Goal: Transaction & Acquisition: Book appointment/travel/reservation

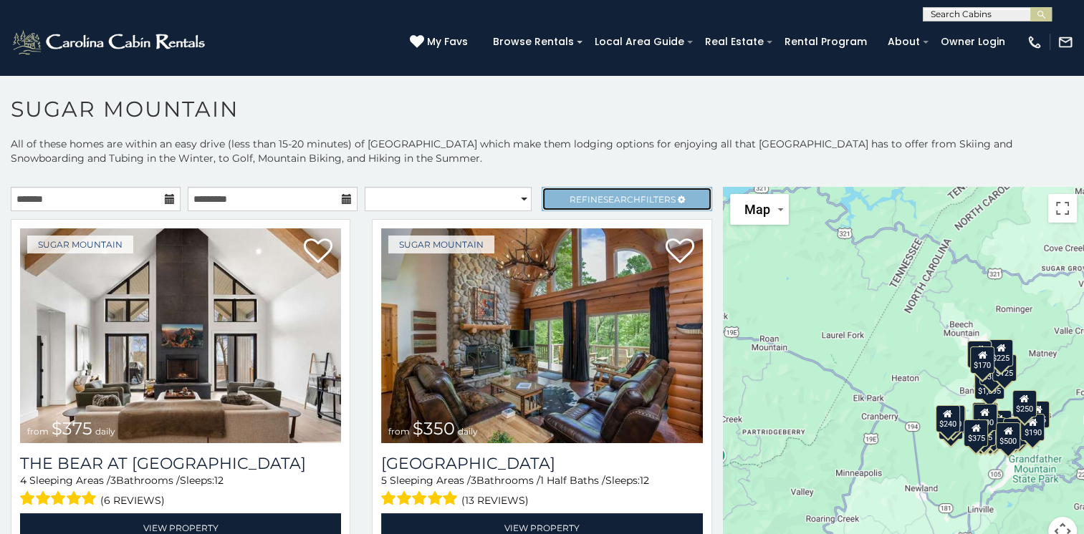
click at [662, 199] on span "Refine Search Filters" at bounding box center [622, 199] width 106 height 11
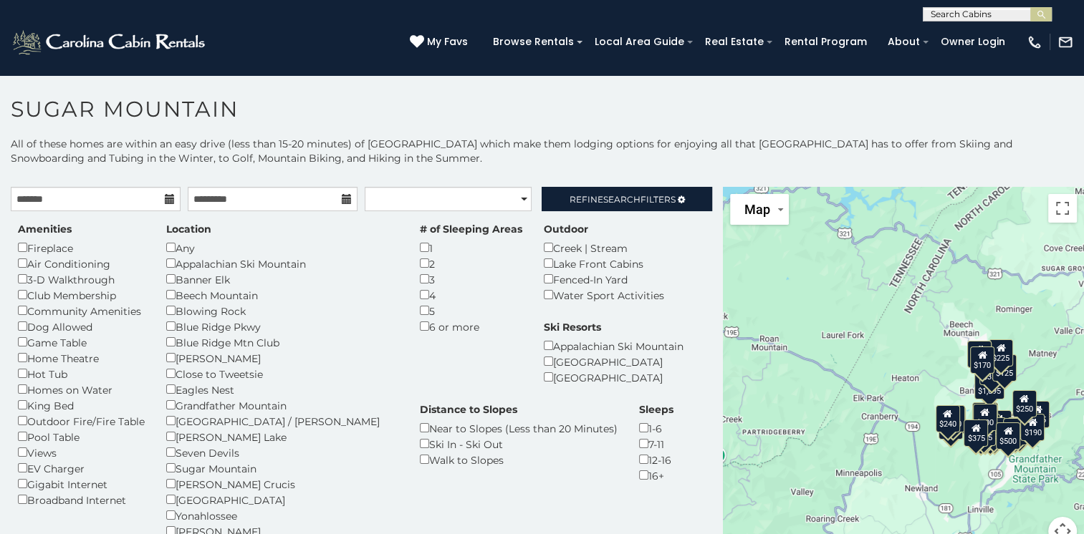
click at [344, 358] on div "Amenities Fireplace Air Conditioning 3-D Walkthrough Club Membership Community …" at bounding box center [361, 413] width 708 height 382
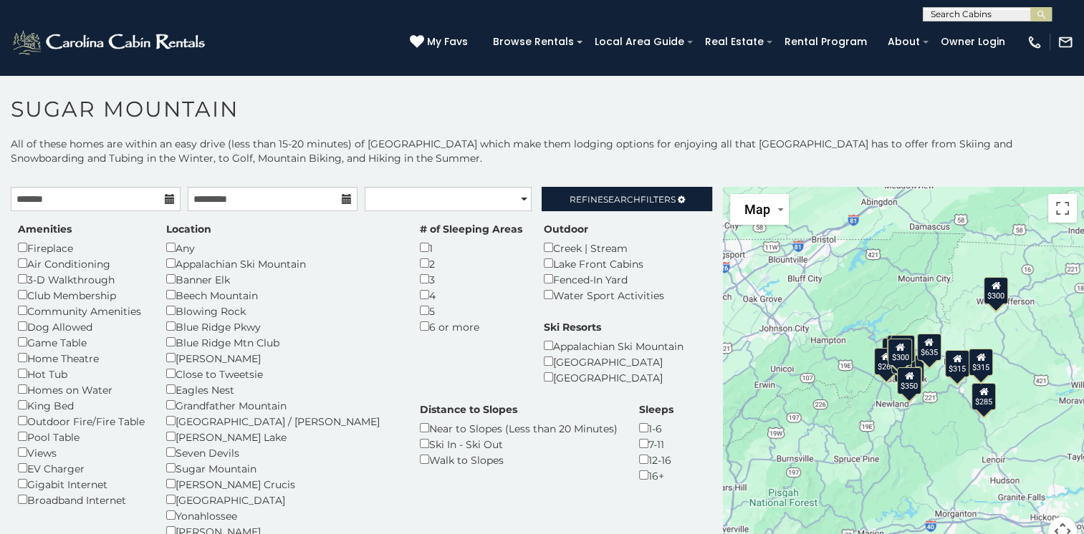
click at [166, 200] on icon at bounding box center [170, 199] width 10 height 10
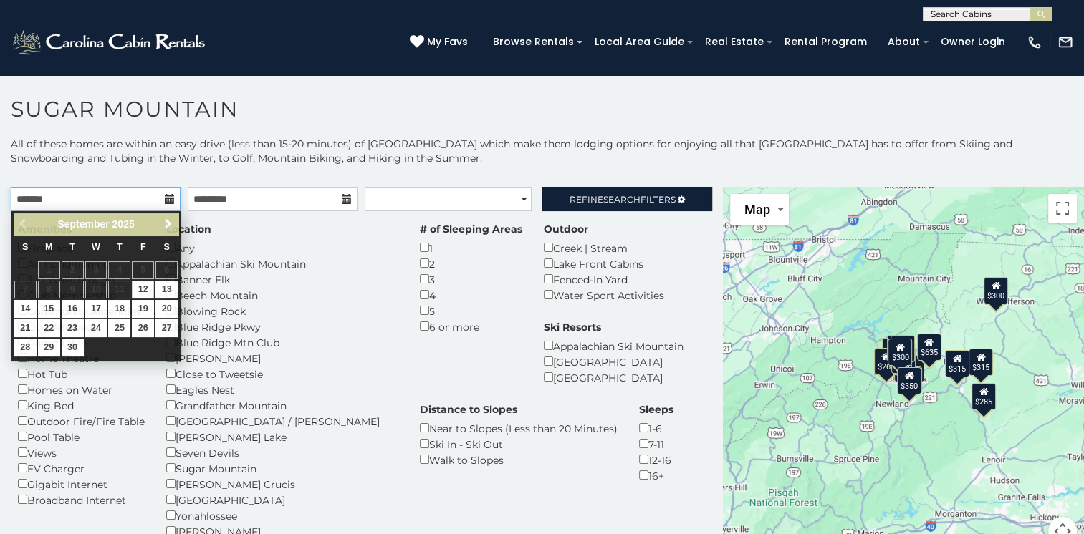
click at [43, 196] on input "text" at bounding box center [96, 199] width 170 height 24
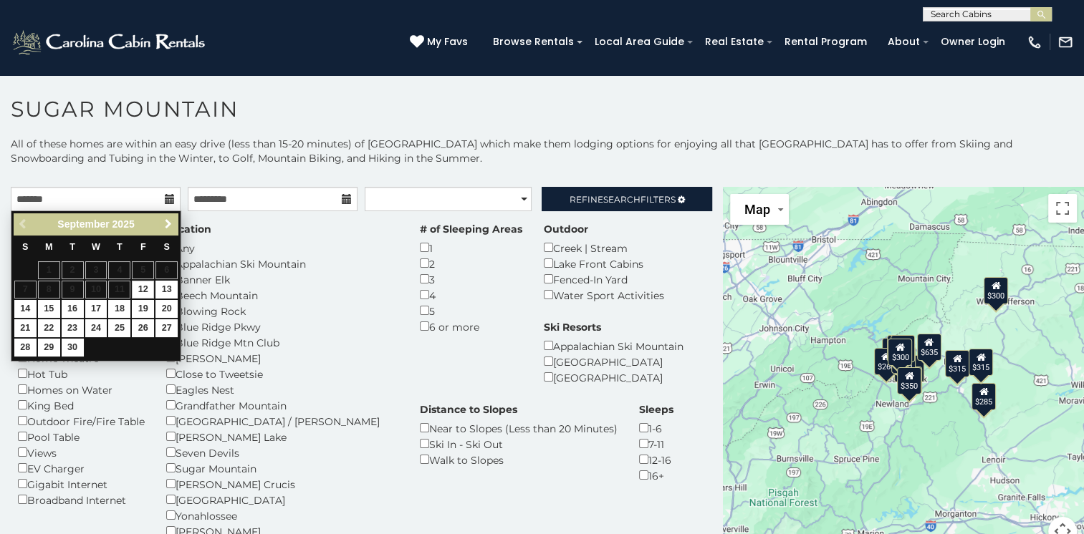
click at [166, 222] on span "Next" at bounding box center [168, 223] width 11 height 11
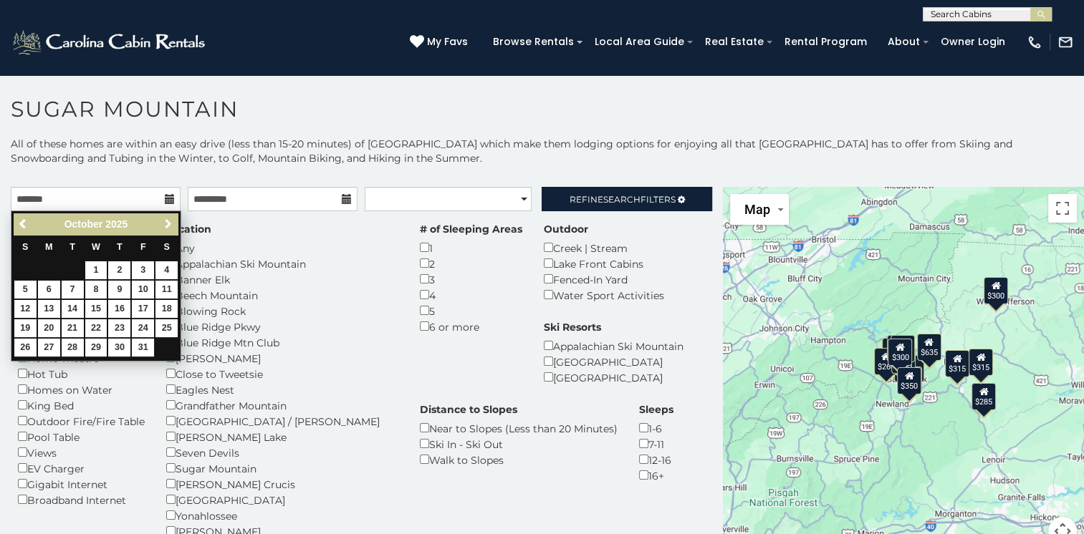
click at [166, 222] on span "Next" at bounding box center [168, 223] width 11 height 11
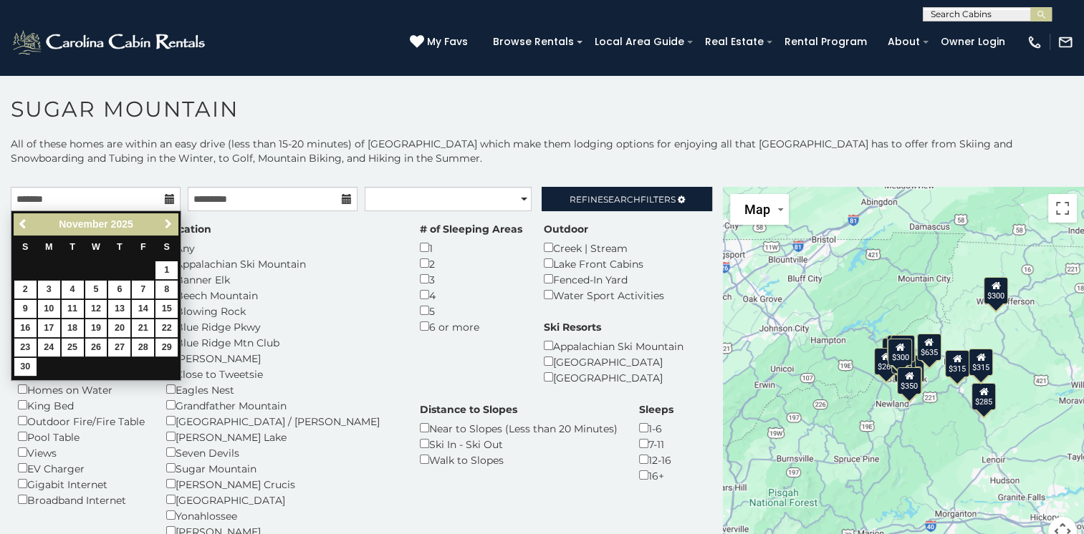
click at [166, 222] on span "Next" at bounding box center [168, 223] width 11 height 11
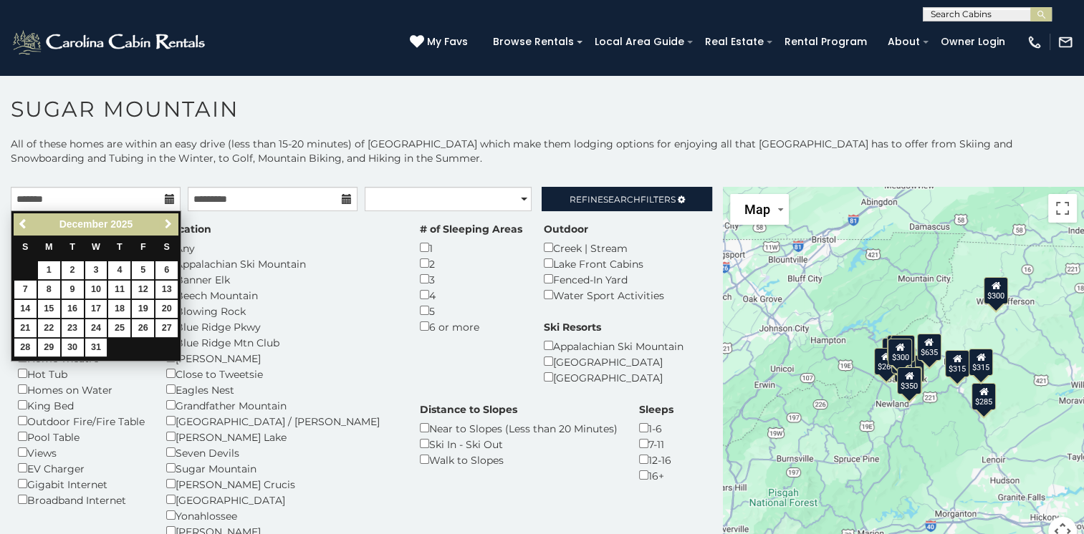
click at [166, 222] on span "Next" at bounding box center [168, 223] width 11 height 11
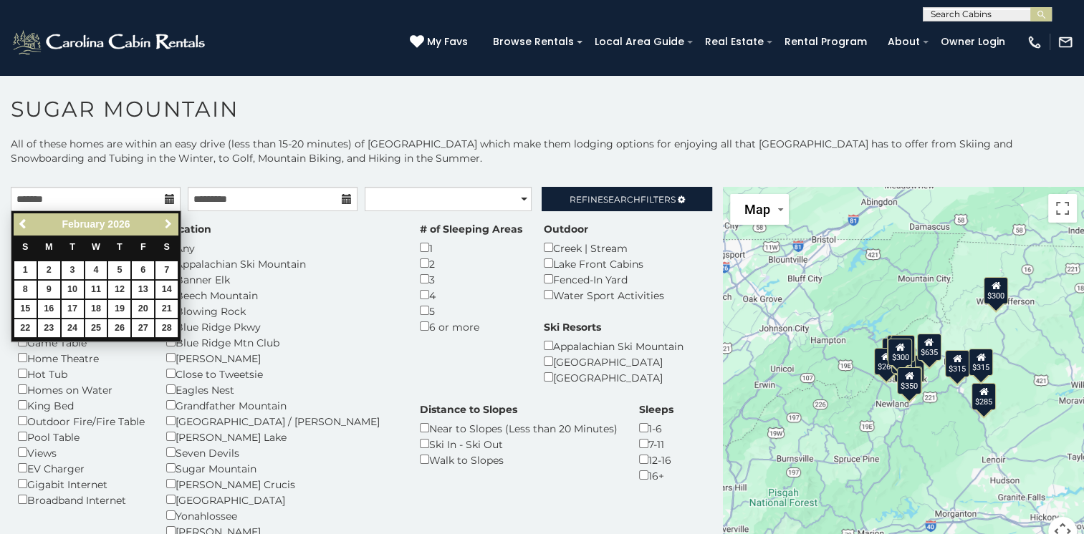
click at [166, 222] on span "Next" at bounding box center [168, 223] width 11 height 11
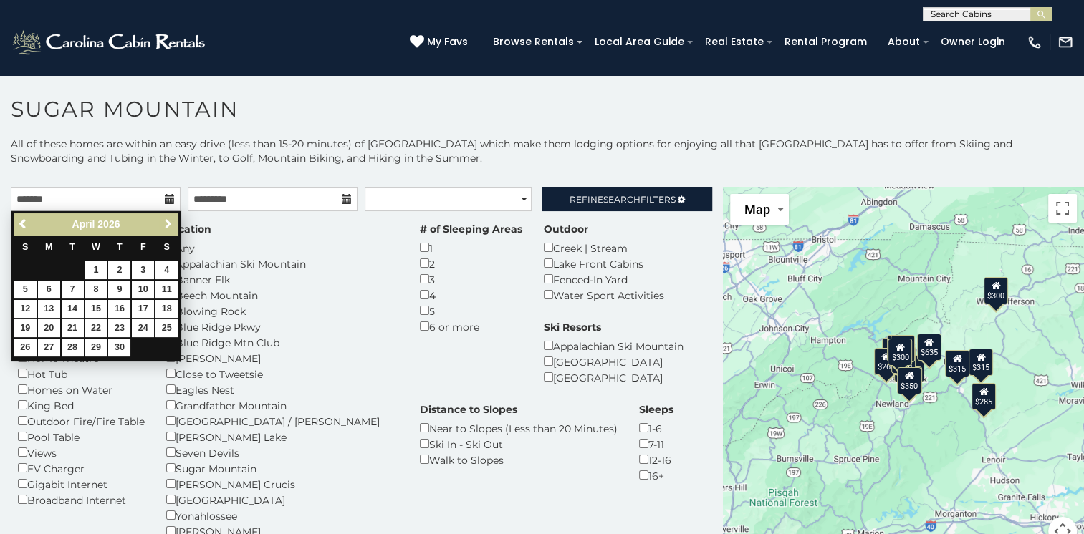
click at [166, 222] on span "Next" at bounding box center [168, 223] width 11 height 11
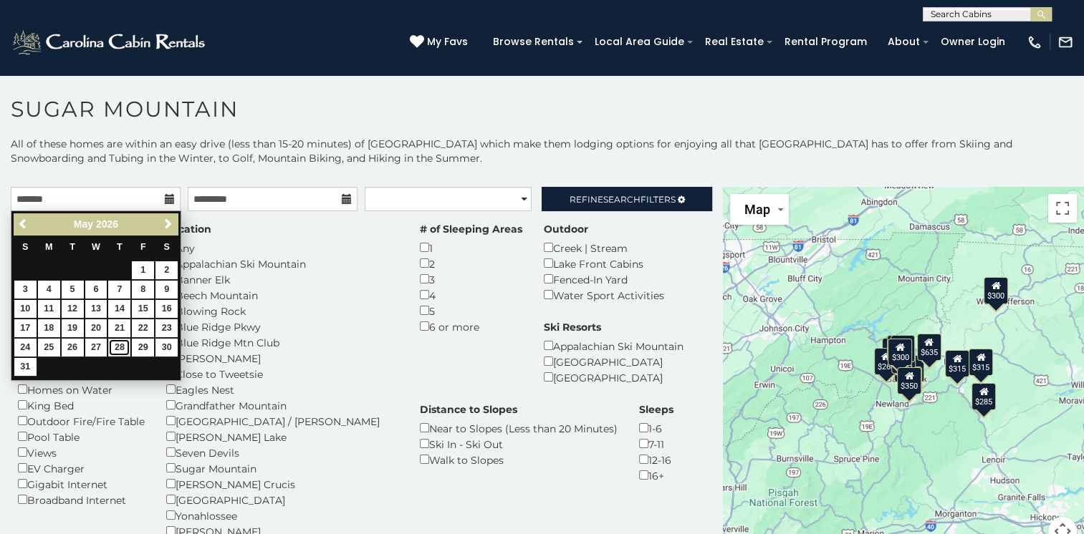
click at [116, 344] on link "28" at bounding box center [119, 348] width 22 height 18
type input "**********"
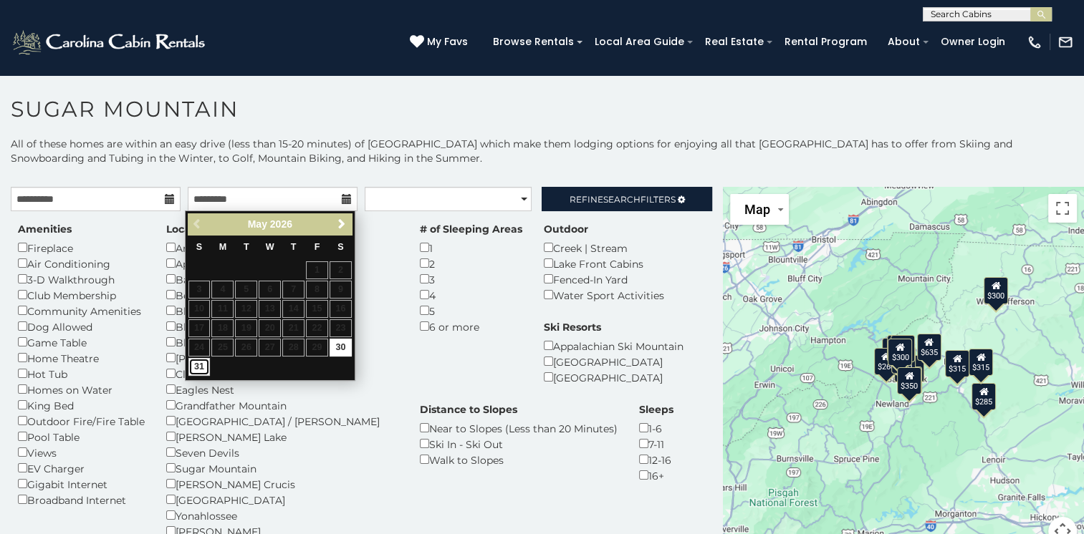
click at [198, 362] on link "31" at bounding box center [199, 367] width 22 height 18
type input "**********"
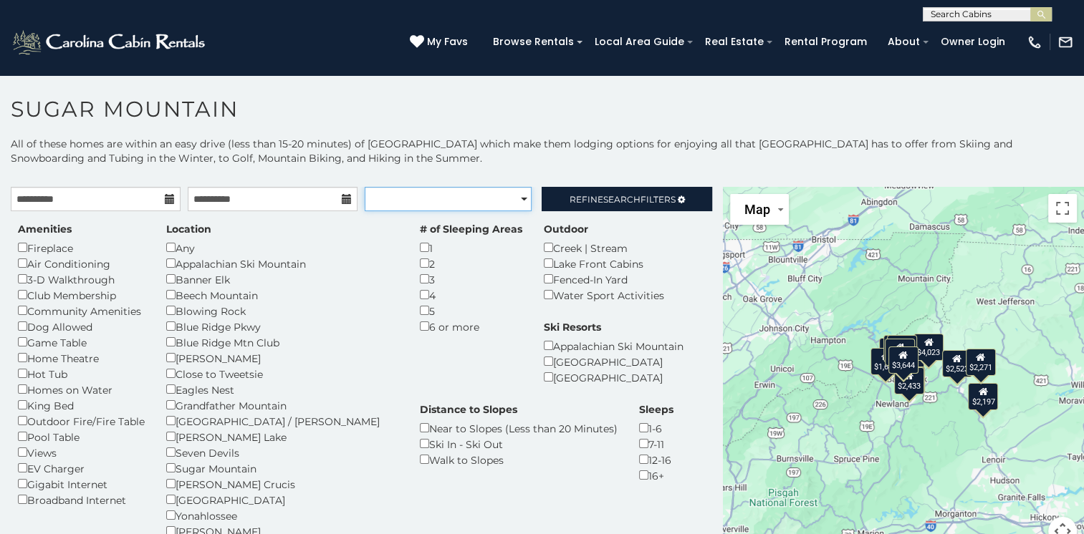
click at [514, 203] on select "**********" at bounding box center [448, 199] width 167 height 24
select select "**********"
click at [365, 187] on select "**********" at bounding box center [448, 199] width 167 height 24
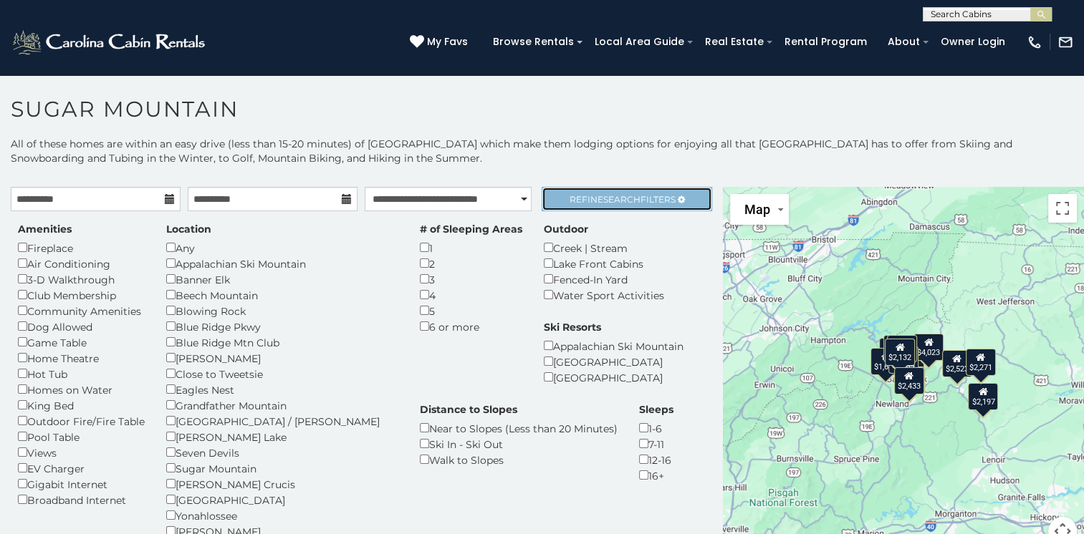
click at [677, 199] on icon at bounding box center [680, 200] width 7 height 9
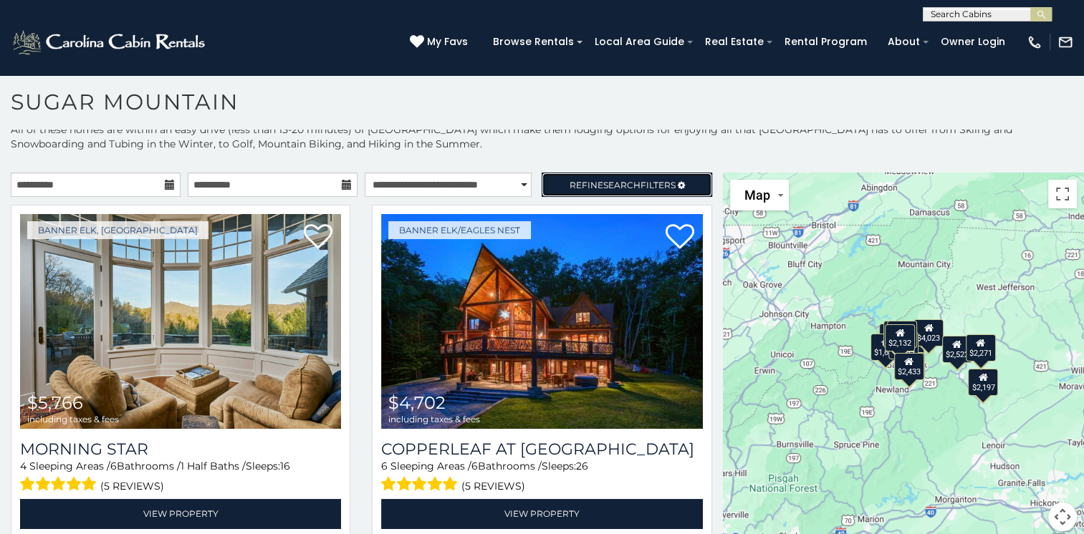
scroll to position [6, 0]
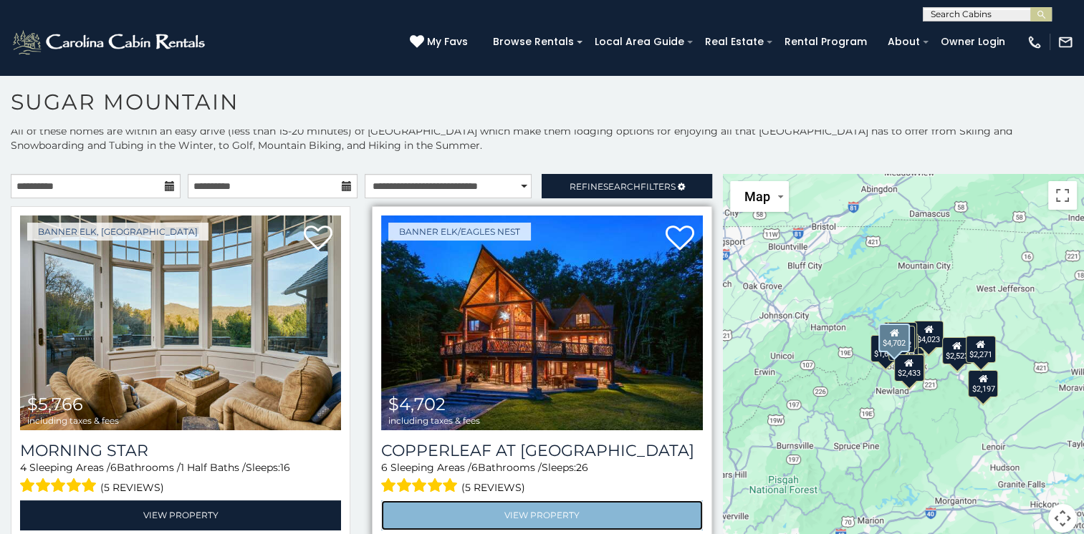
click at [526, 508] on link "View Property" at bounding box center [541, 515] width 321 height 29
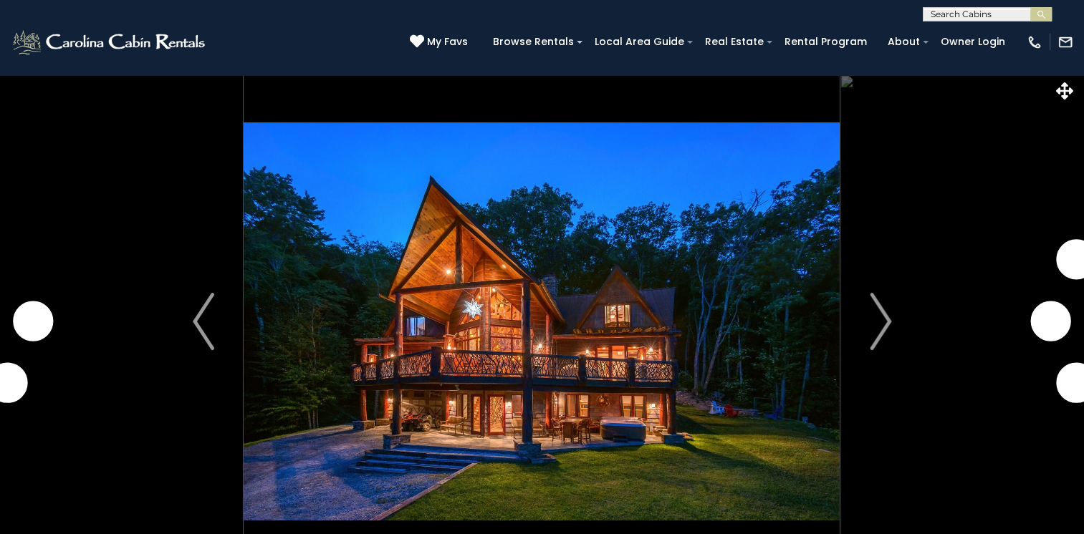
click at [879, 322] on img "Next" at bounding box center [879, 321] width 21 height 57
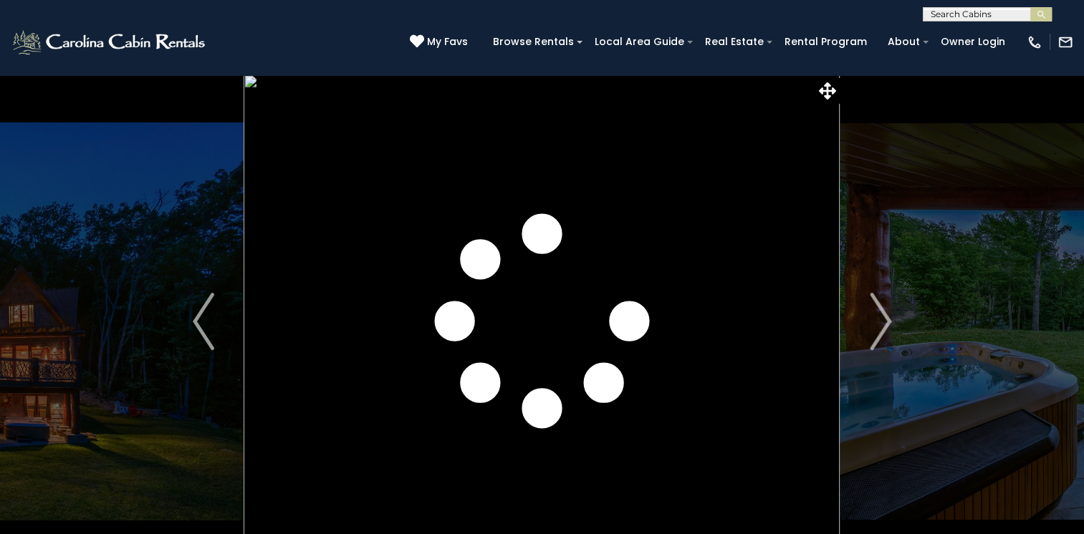
click at [879, 322] on img "Next" at bounding box center [879, 321] width 21 height 57
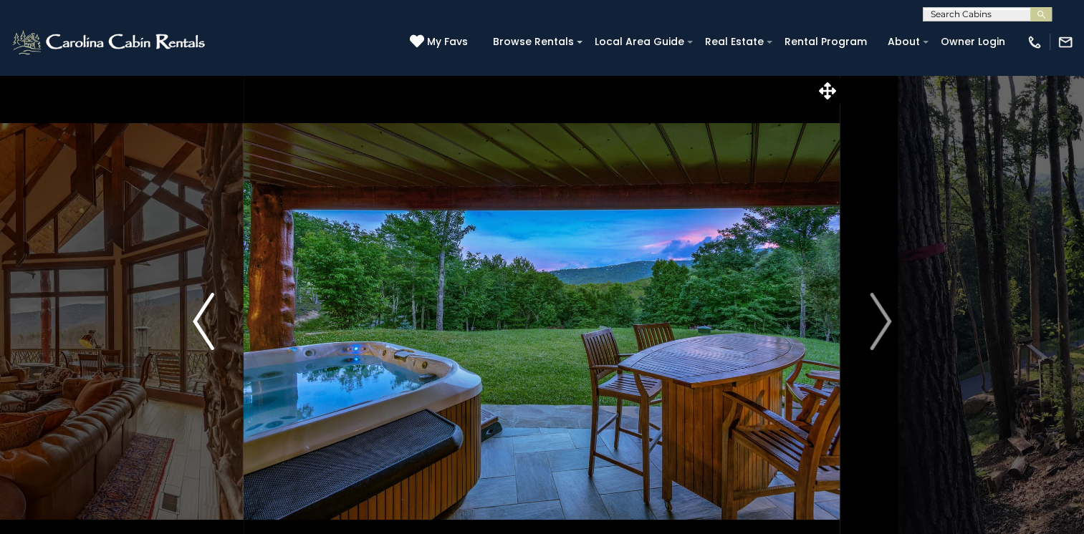
click at [203, 321] on img "Previous" at bounding box center [203, 321] width 21 height 57
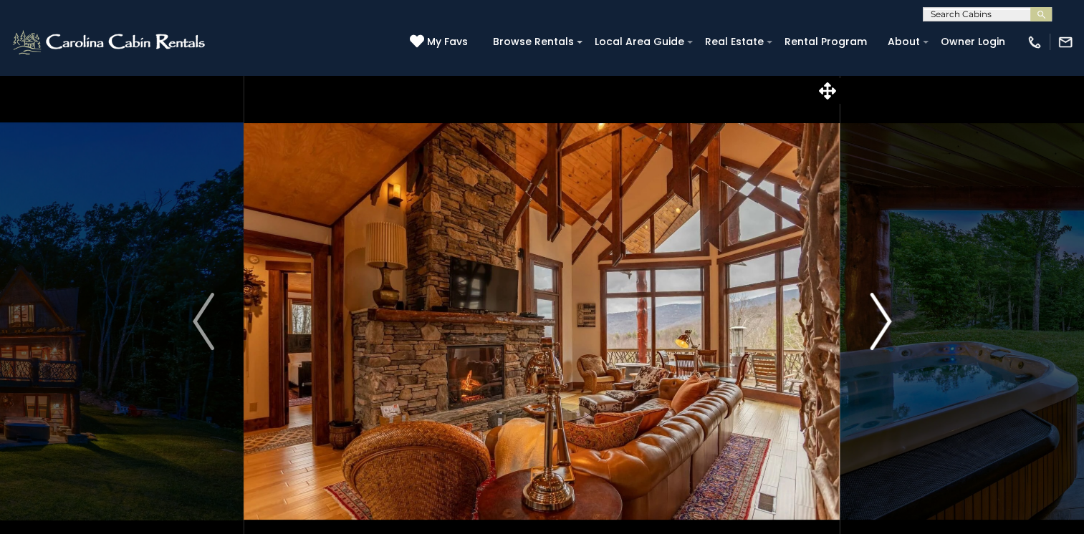
click at [887, 324] on img "Next" at bounding box center [879, 321] width 21 height 57
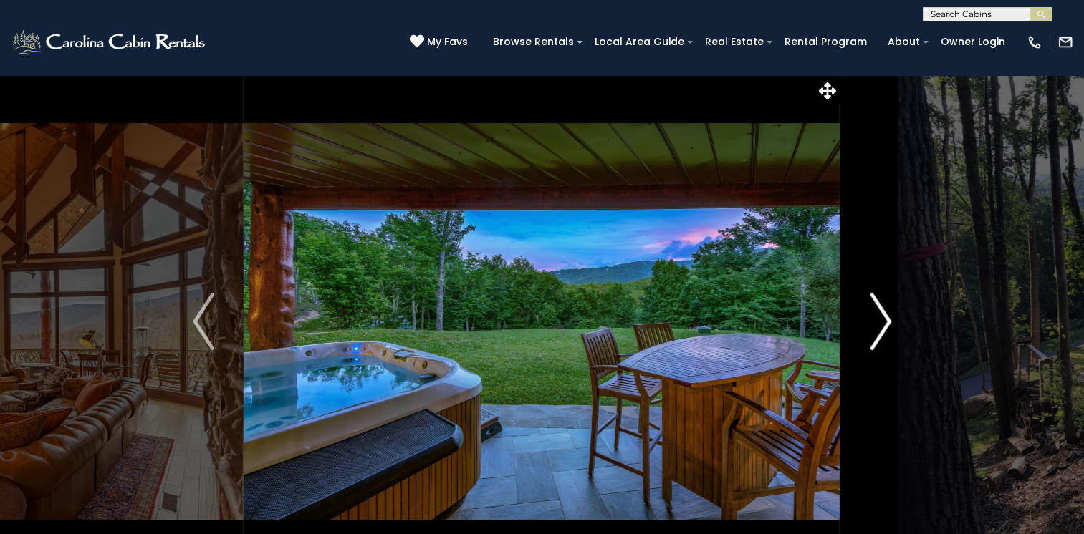
click at [887, 324] on img "Next" at bounding box center [879, 321] width 21 height 57
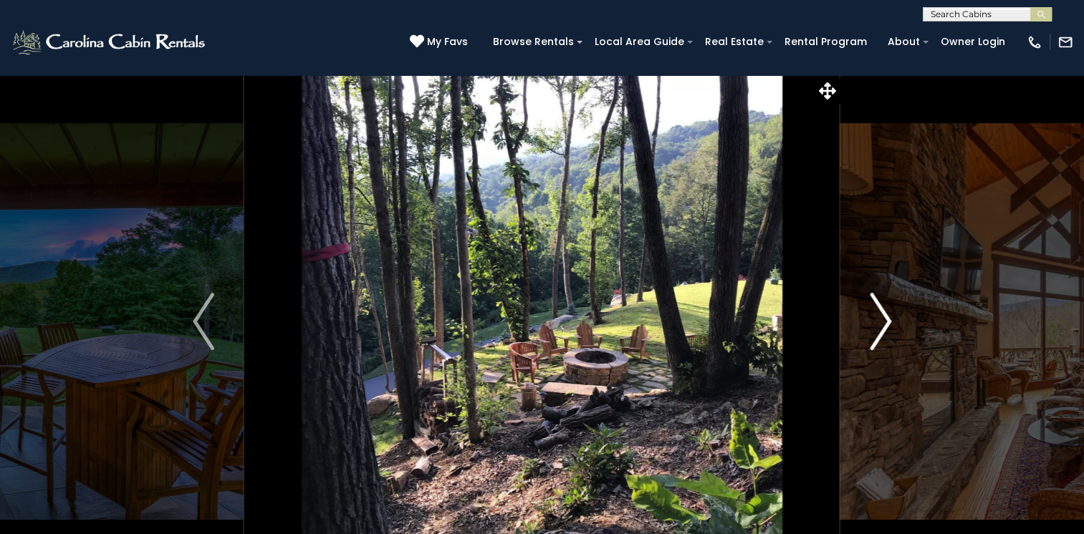
click at [887, 324] on img "Next" at bounding box center [879, 321] width 21 height 57
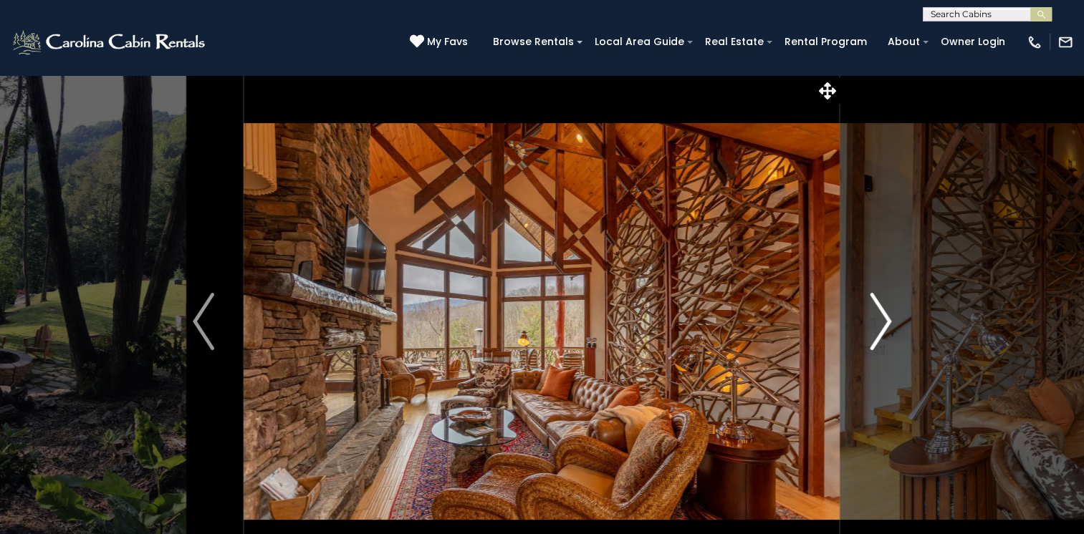
click at [887, 324] on img "Next" at bounding box center [879, 321] width 21 height 57
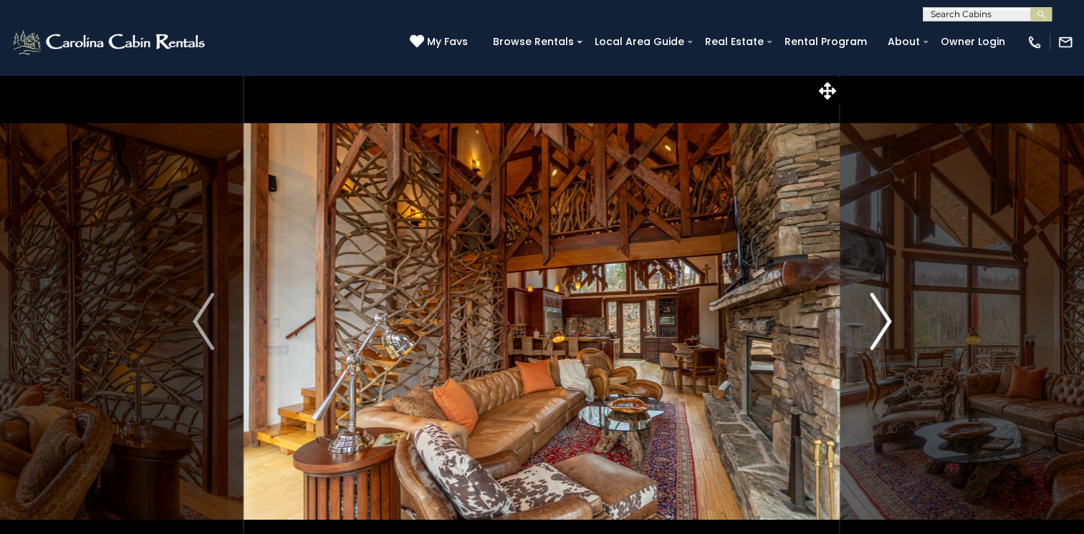
click at [887, 324] on img "Next" at bounding box center [879, 321] width 21 height 57
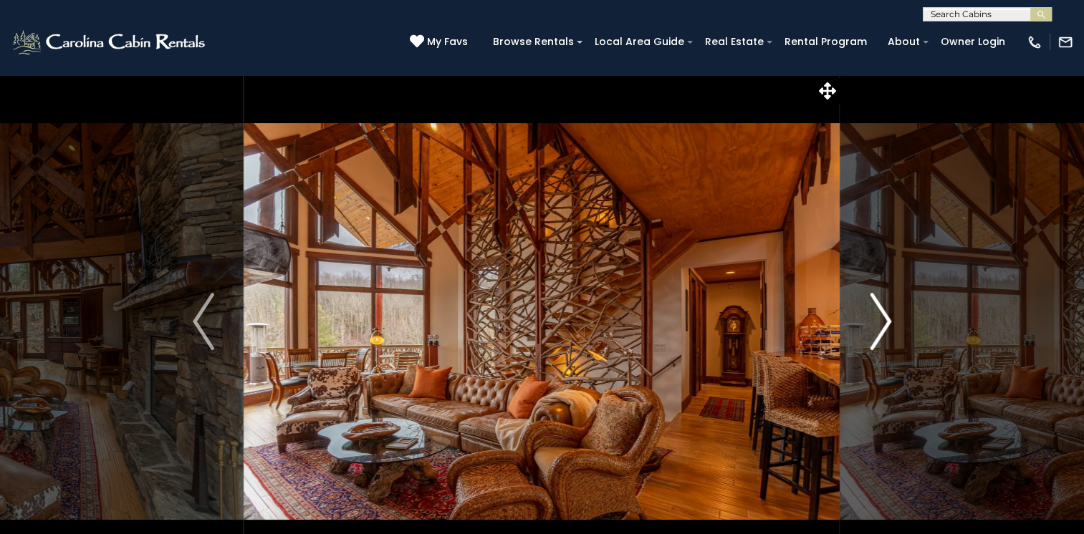
click at [887, 324] on img "Next" at bounding box center [879, 321] width 21 height 57
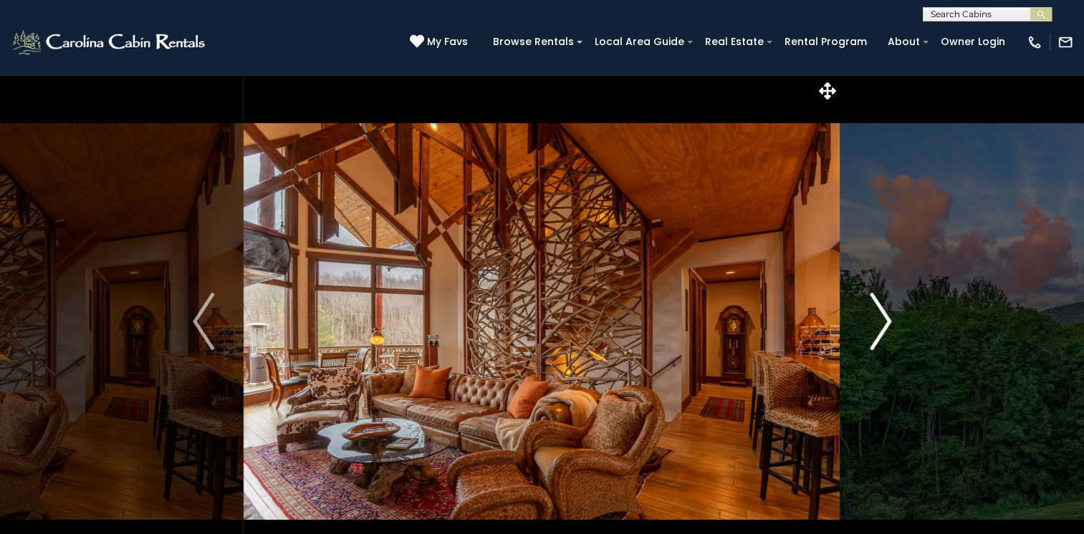
click at [887, 324] on img "Next" at bounding box center [879, 321] width 21 height 57
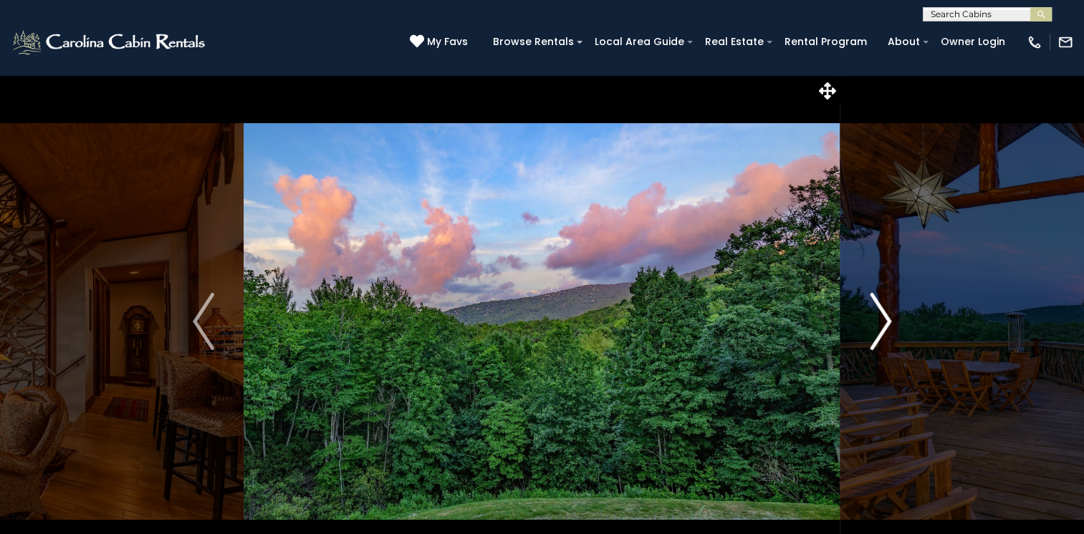
click at [887, 324] on img "Next" at bounding box center [879, 321] width 21 height 57
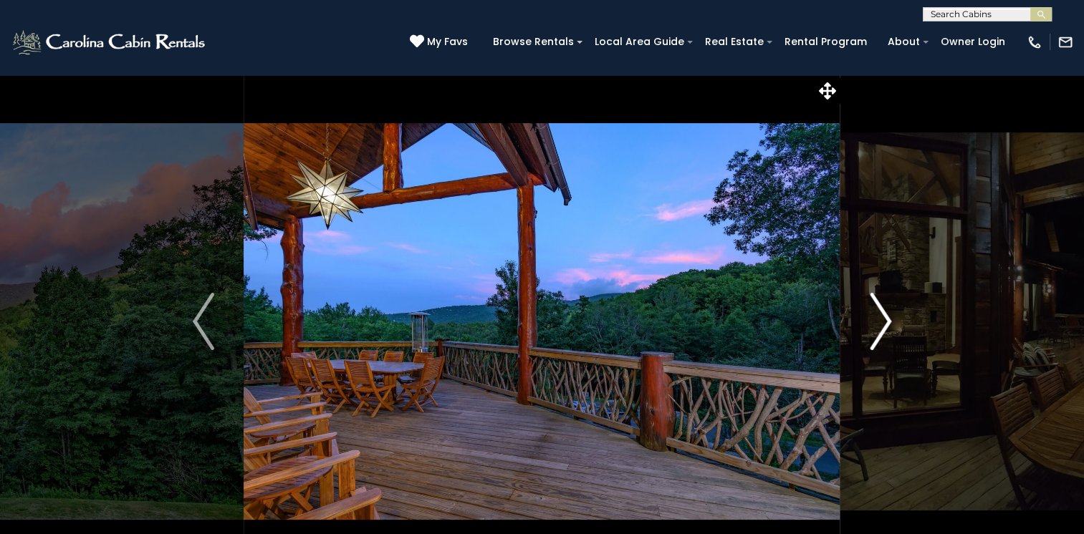
click at [887, 324] on img "Next" at bounding box center [879, 321] width 21 height 57
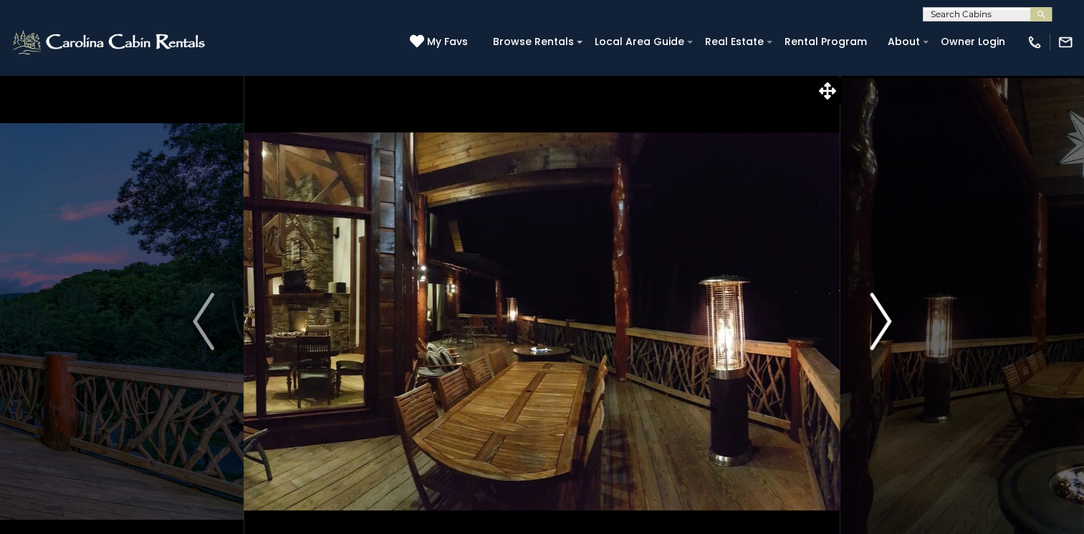
click at [887, 324] on img "Next" at bounding box center [879, 321] width 21 height 57
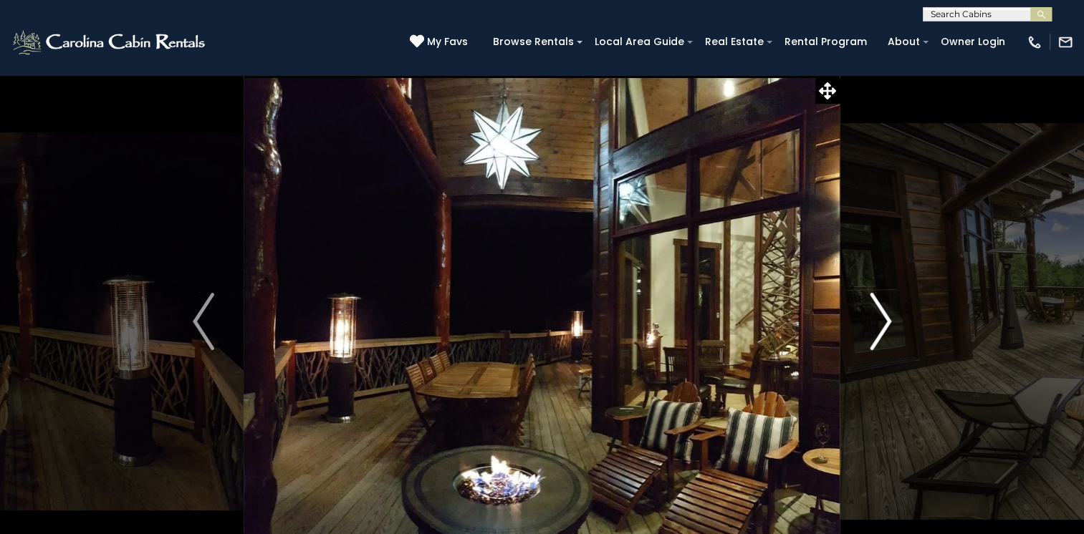
click at [887, 324] on img "Next" at bounding box center [879, 321] width 21 height 57
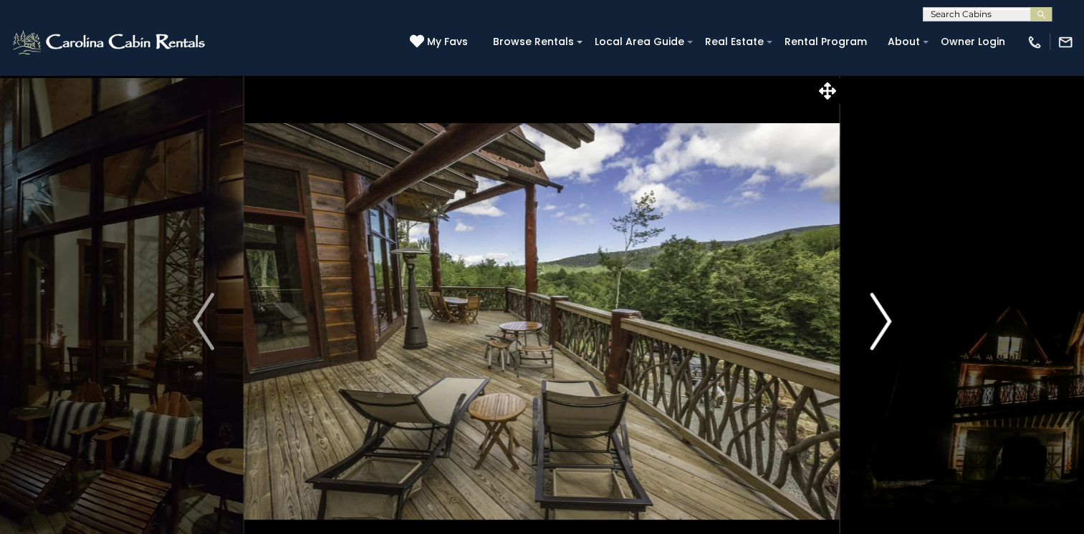
click at [887, 324] on img "Next" at bounding box center [879, 321] width 21 height 57
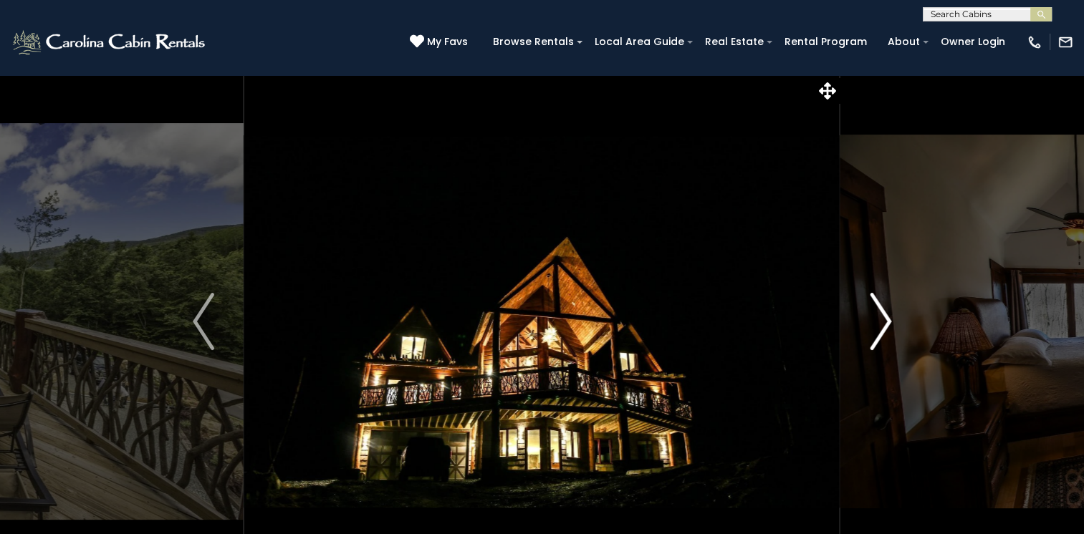
click at [887, 324] on img "Next" at bounding box center [879, 321] width 21 height 57
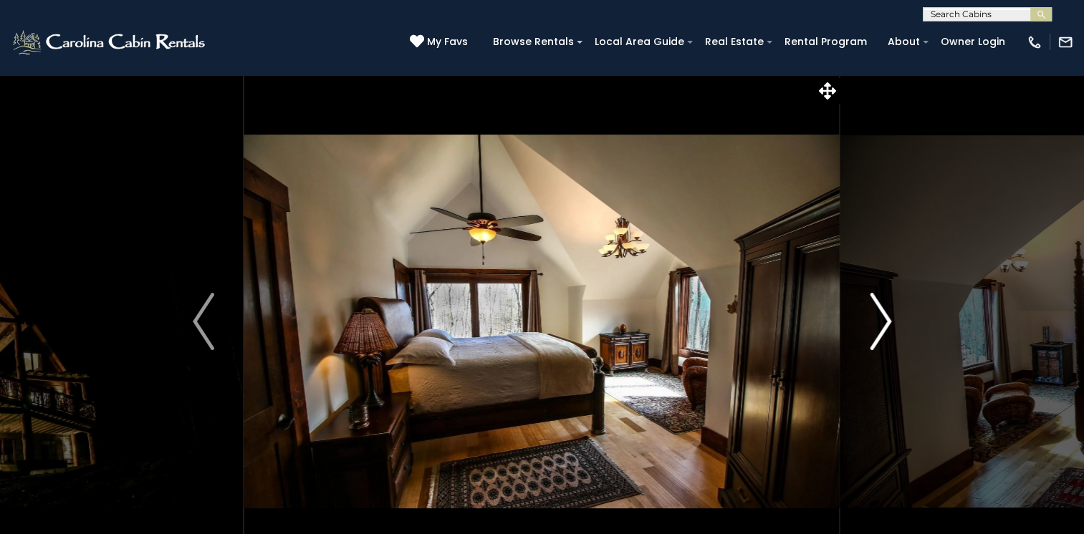
click at [887, 324] on img "Next" at bounding box center [879, 321] width 21 height 57
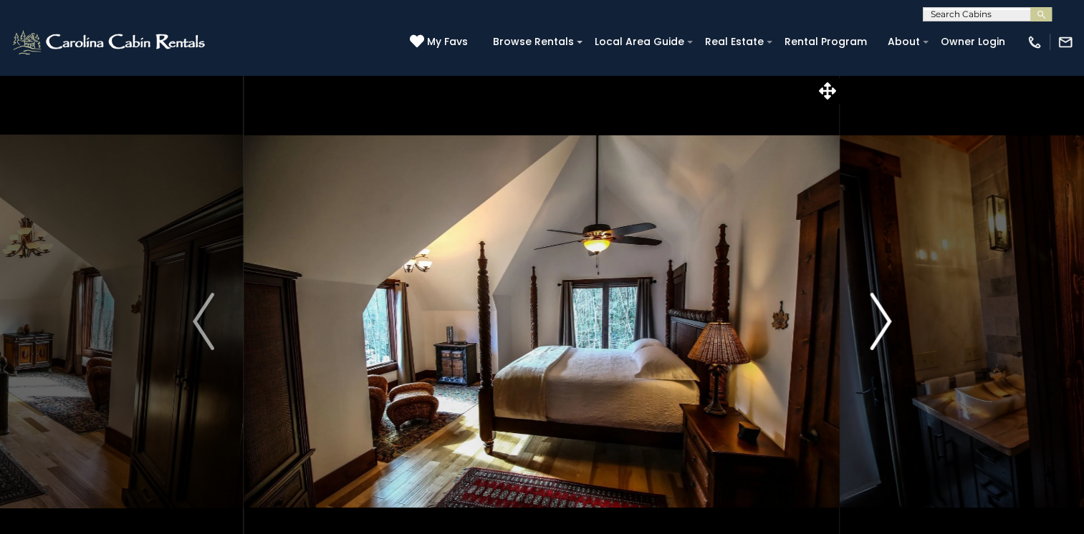
click at [887, 324] on img "Next" at bounding box center [879, 321] width 21 height 57
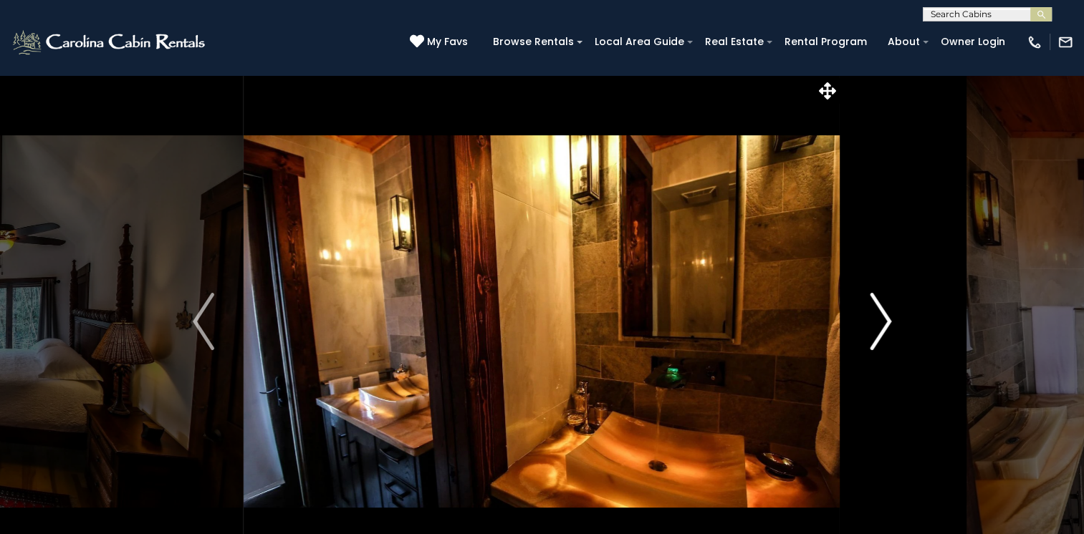
click at [887, 324] on img "Next" at bounding box center [879, 321] width 21 height 57
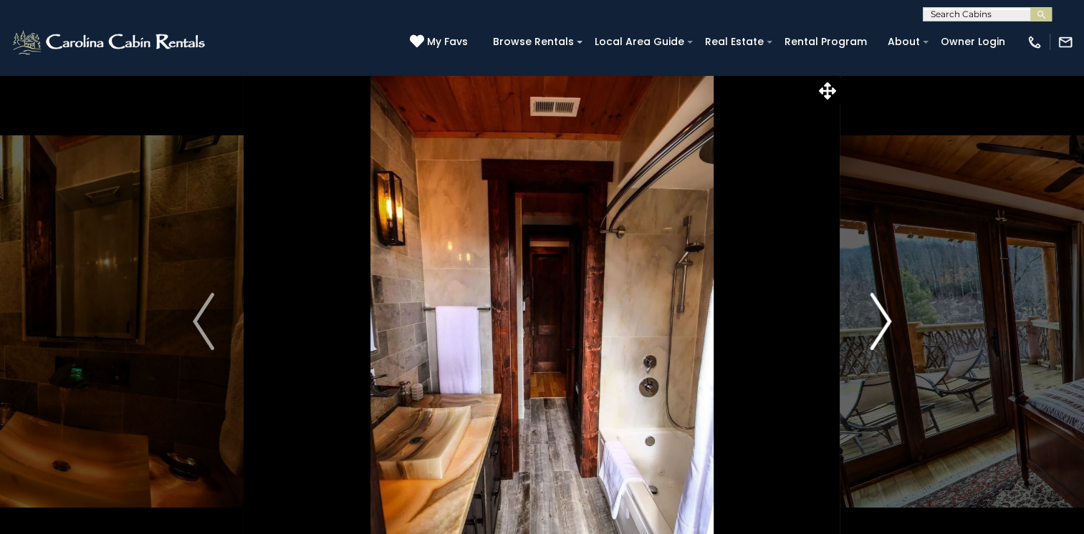
click at [887, 324] on img "Next" at bounding box center [879, 321] width 21 height 57
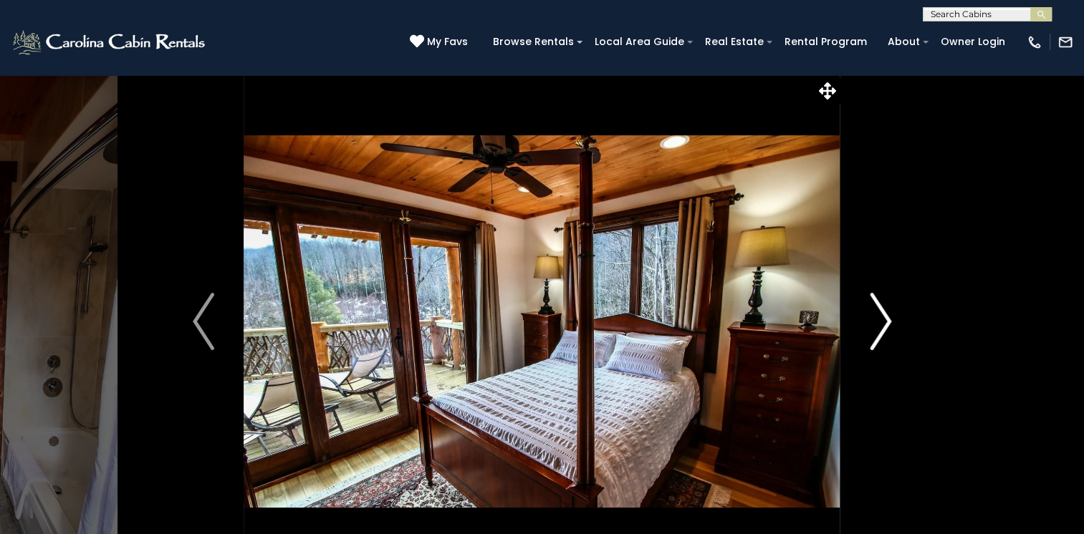
click at [887, 324] on img "Next" at bounding box center [879, 321] width 21 height 57
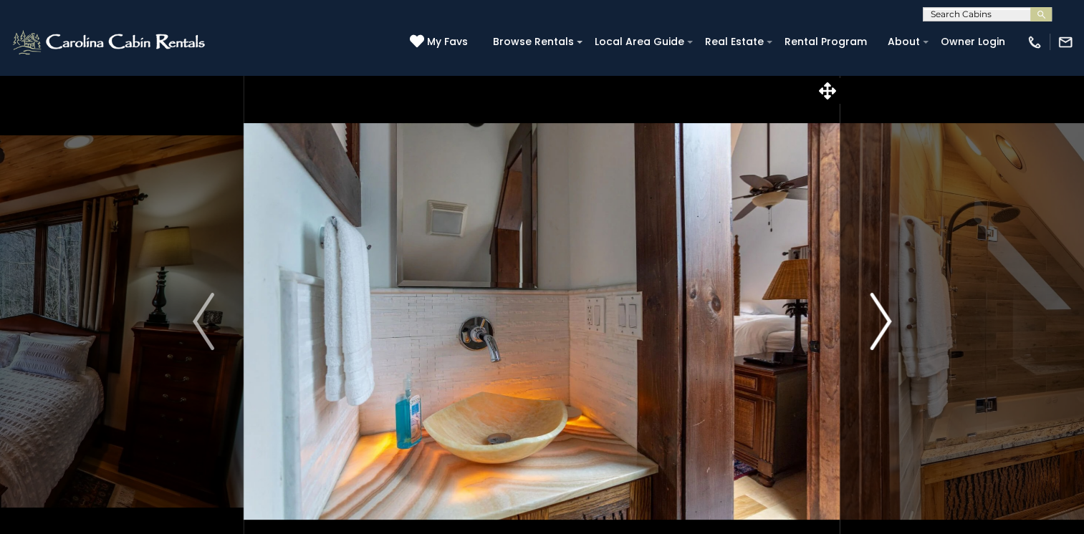
click at [887, 324] on img "Next" at bounding box center [879, 321] width 21 height 57
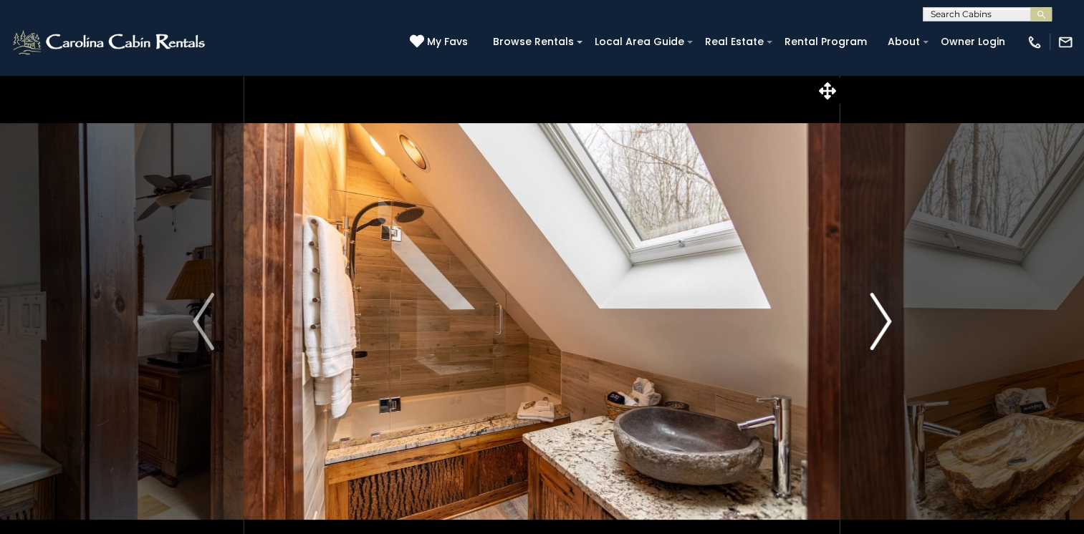
click at [887, 324] on img "Next" at bounding box center [879, 321] width 21 height 57
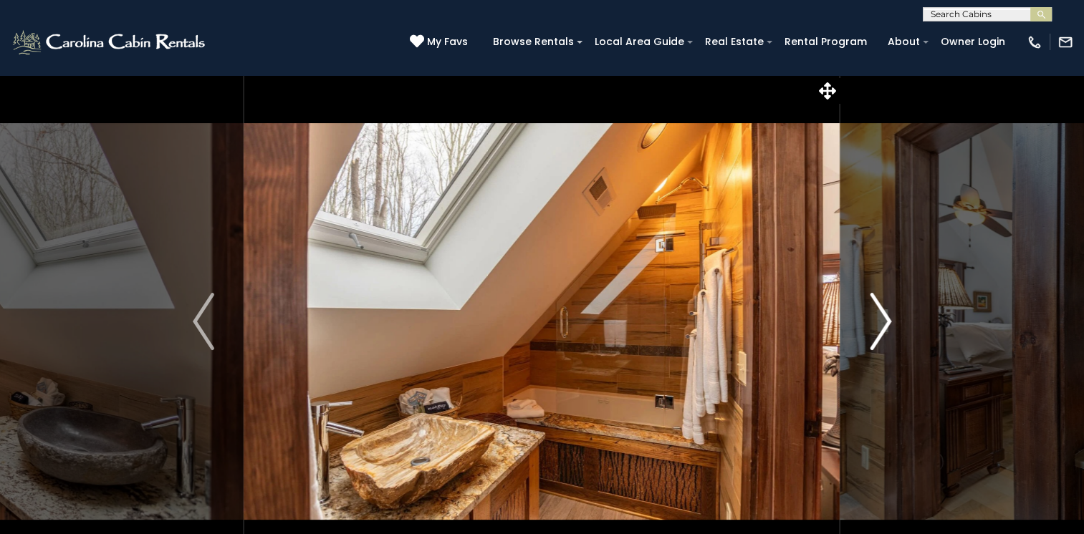
click at [887, 324] on img "Next" at bounding box center [879, 321] width 21 height 57
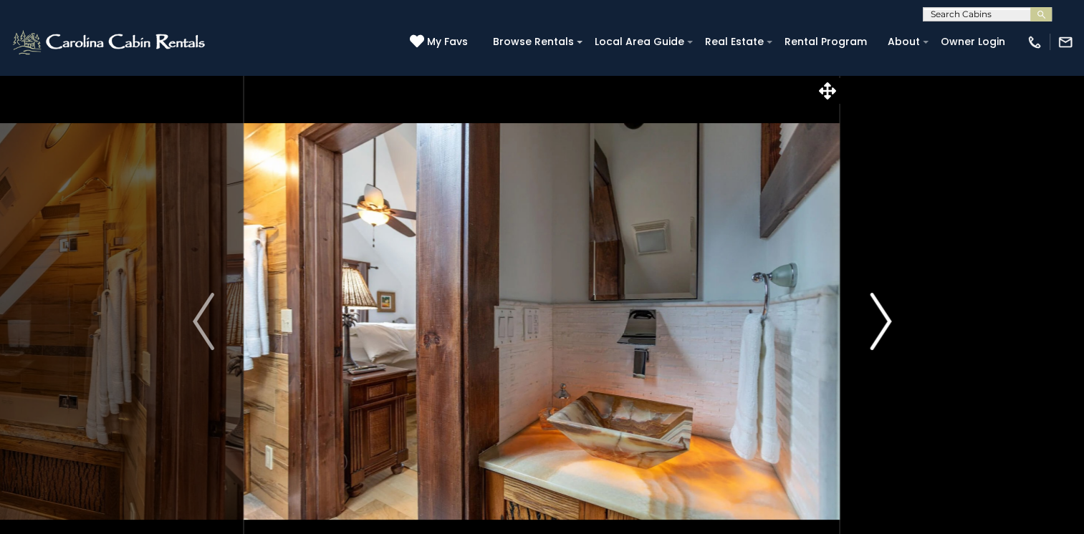
click at [887, 324] on img "Next" at bounding box center [879, 321] width 21 height 57
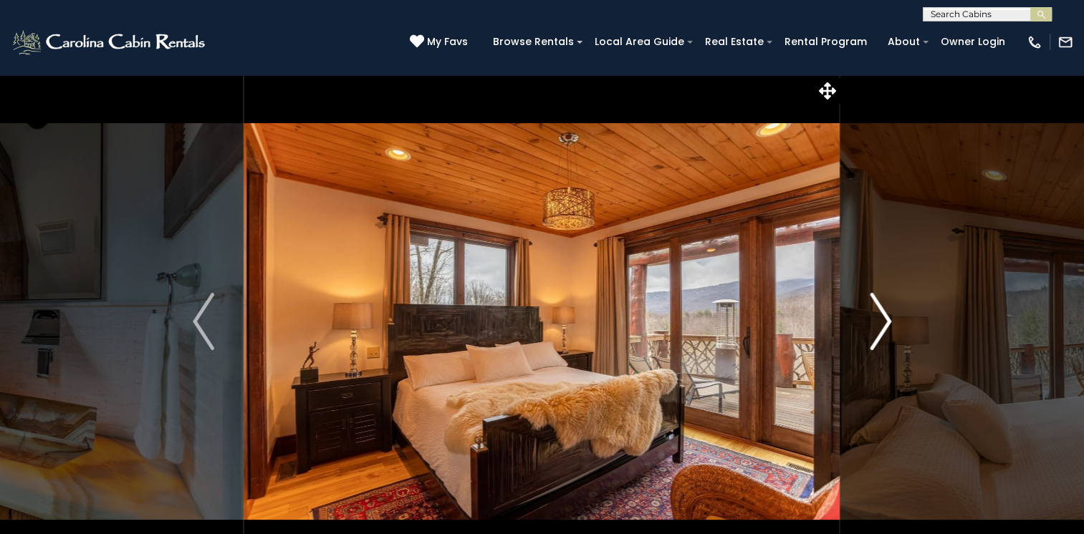
click at [887, 324] on img "Next" at bounding box center [879, 321] width 21 height 57
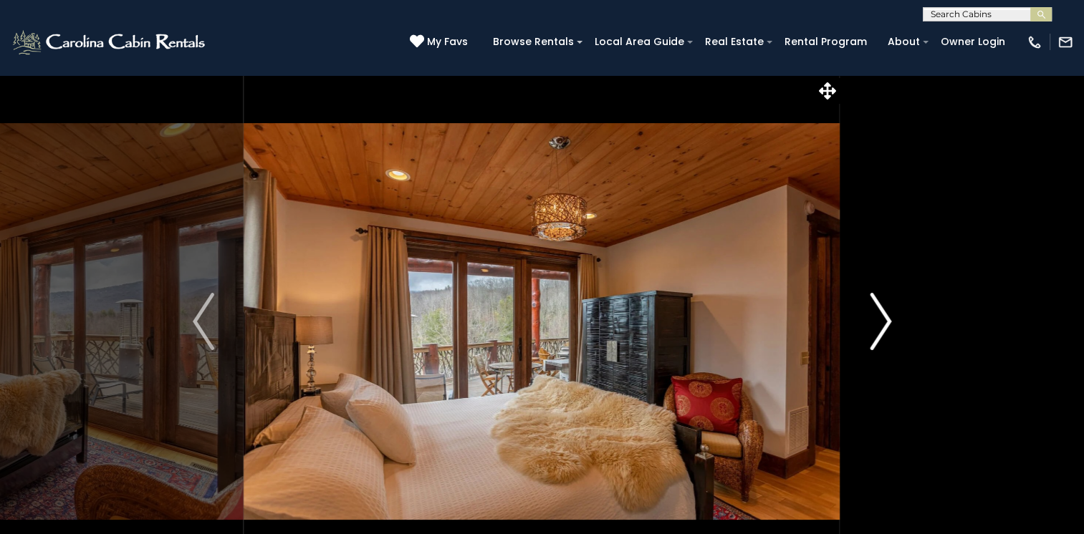
click at [887, 324] on img "Next" at bounding box center [879, 321] width 21 height 57
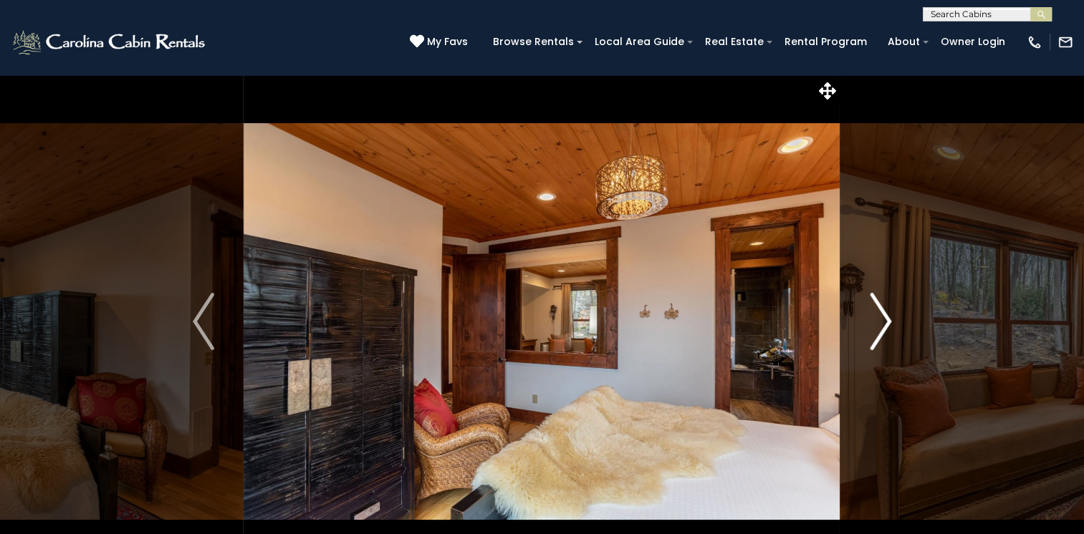
click at [887, 324] on img "Next" at bounding box center [879, 321] width 21 height 57
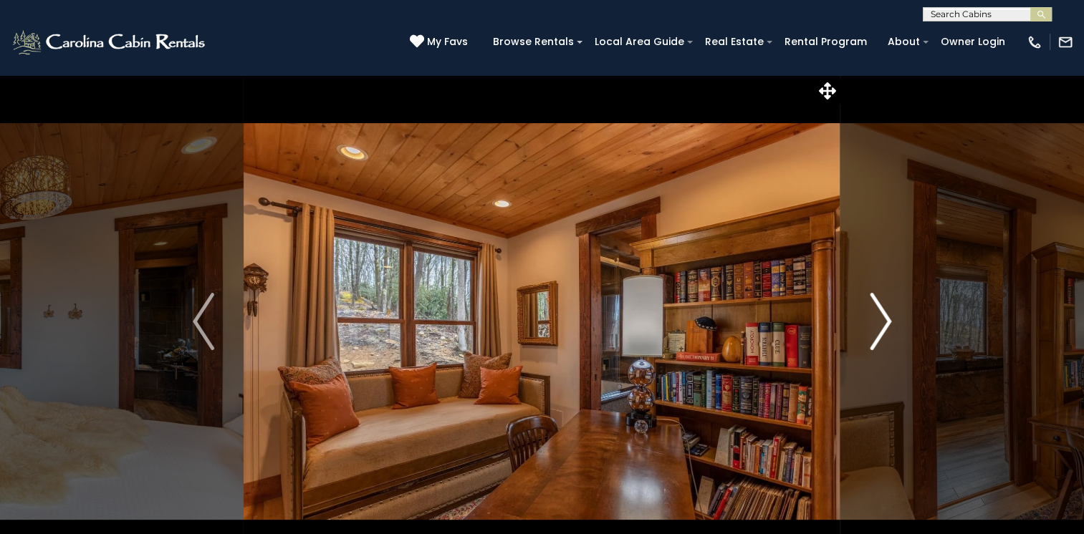
click at [887, 324] on img "Next" at bounding box center [879, 321] width 21 height 57
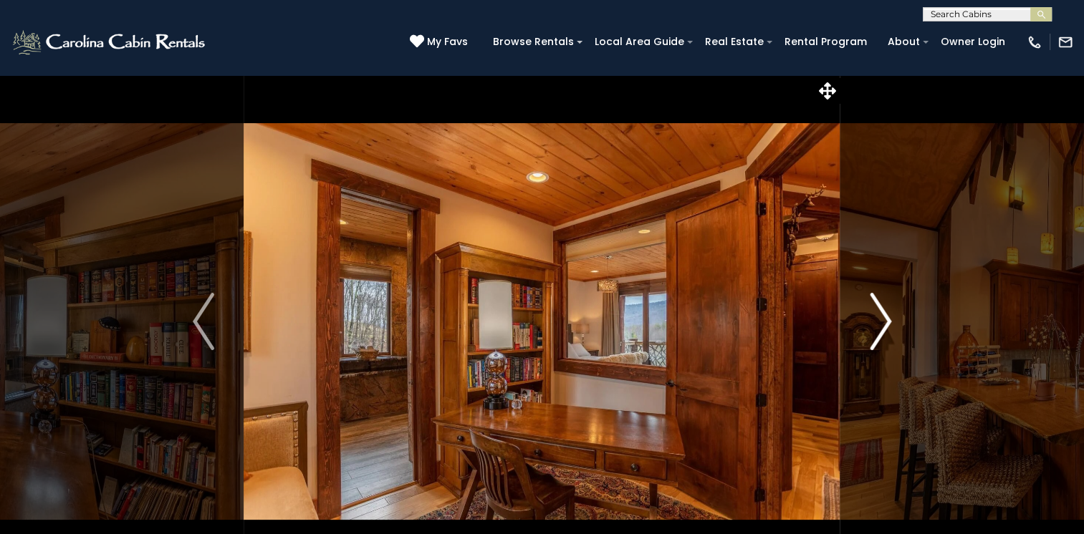
click at [887, 324] on img "Next" at bounding box center [879, 321] width 21 height 57
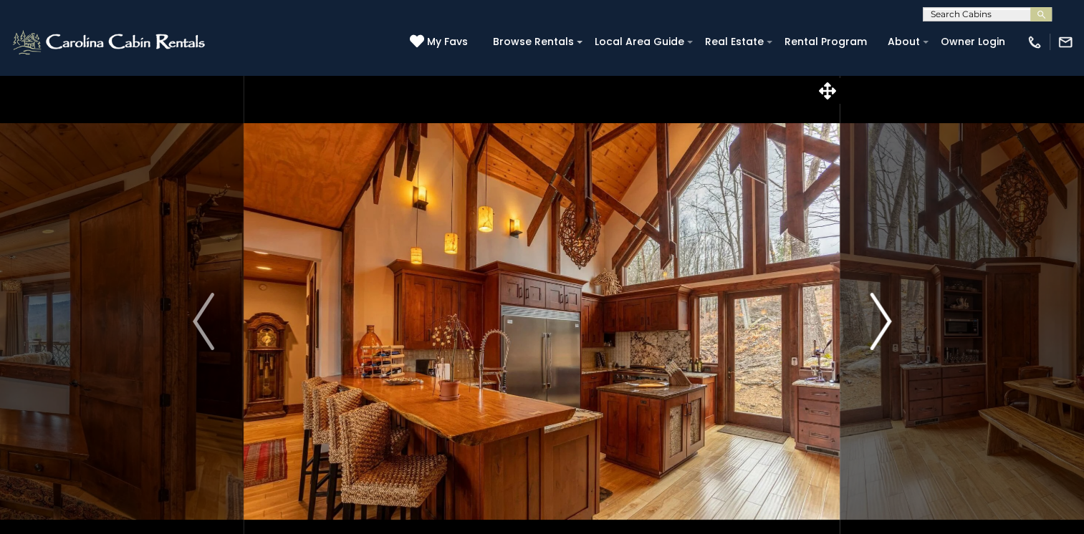
click at [887, 324] on img "Next" at bounding box center [879, 321] width 21 height 57
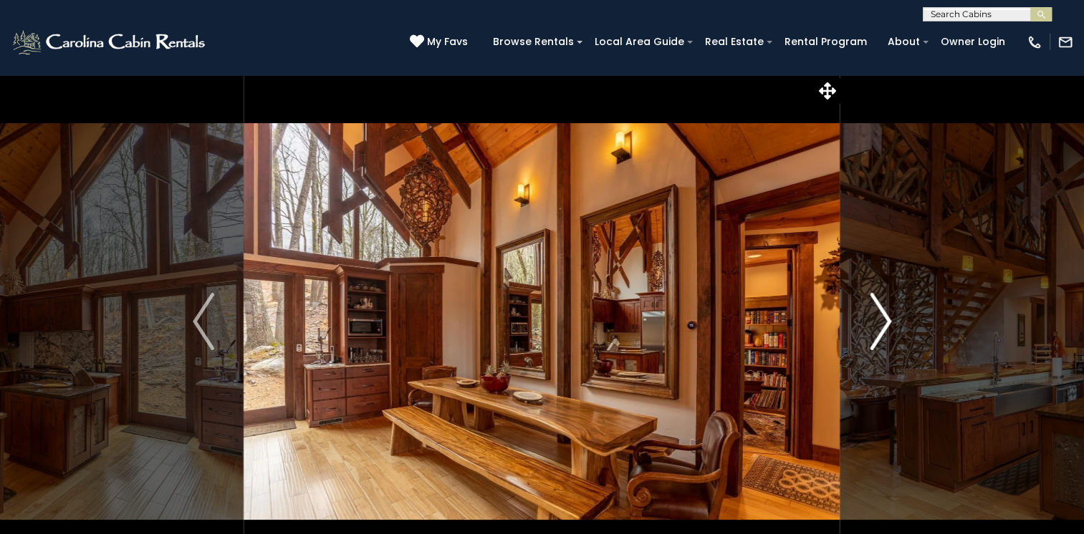
click at [887, 324] on img "Next" at bounding box center [879, 321] width 21 height 57
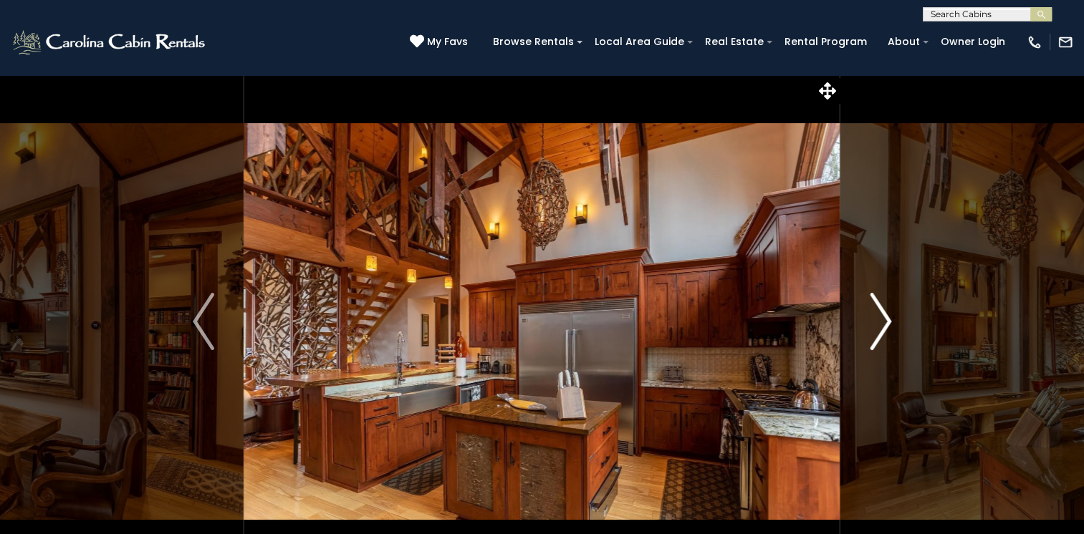
click at [887, 324] on img "Next" at bounding box center [879, 321] width 21 height 57
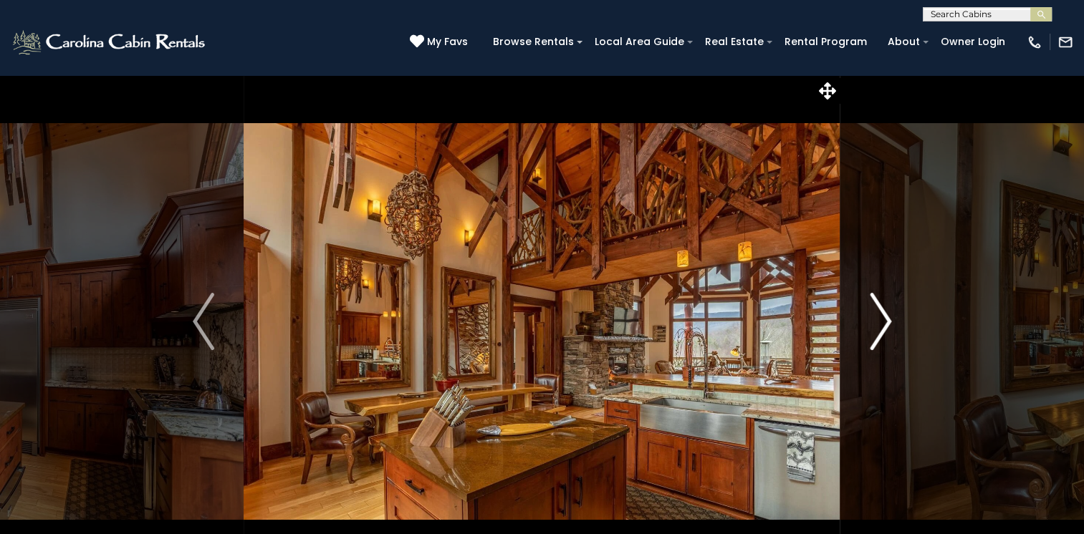
click at [887, 324] on img "Next" at bounding box center [879, 321] width 21 height 57
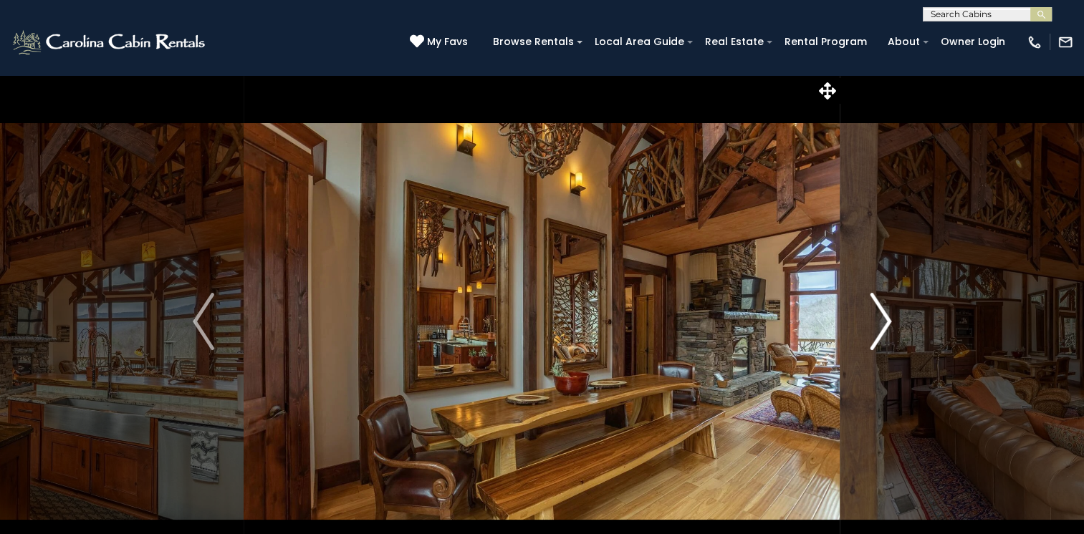
click at [887, 324] on img "Next" at bounding box center [879, 321] width 21 height 57
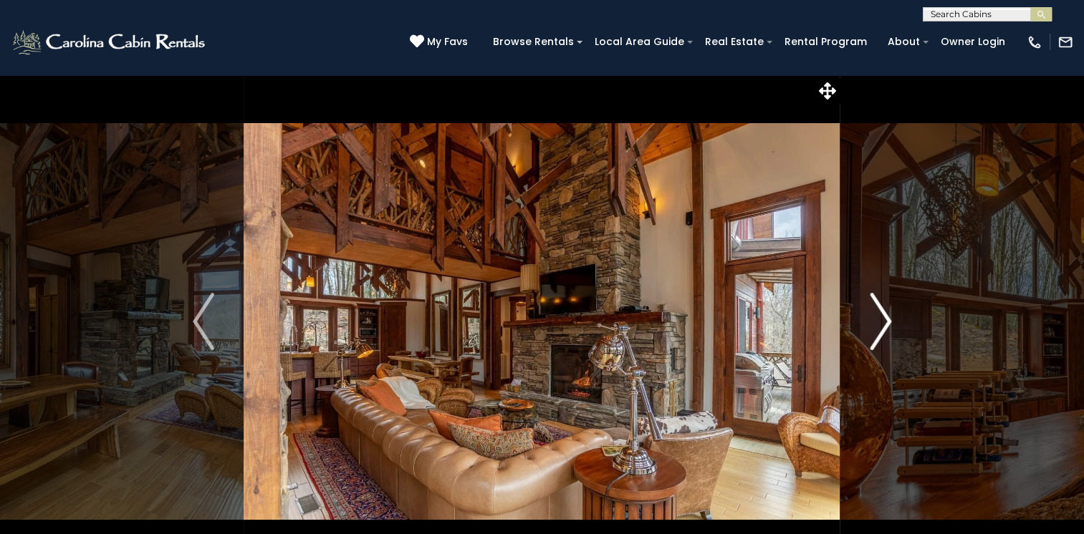
click at [887, 324] on img "Next" at bounding box center [879, 321] width 21 height 57
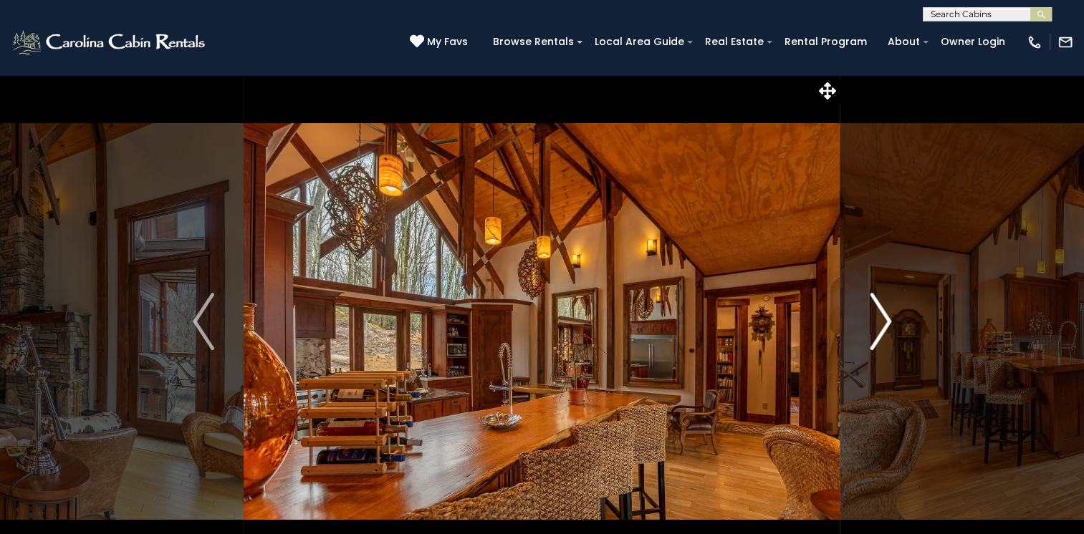
click at [887, 324] on img "Next" at bounding box center [879, 321] width 21 height 57
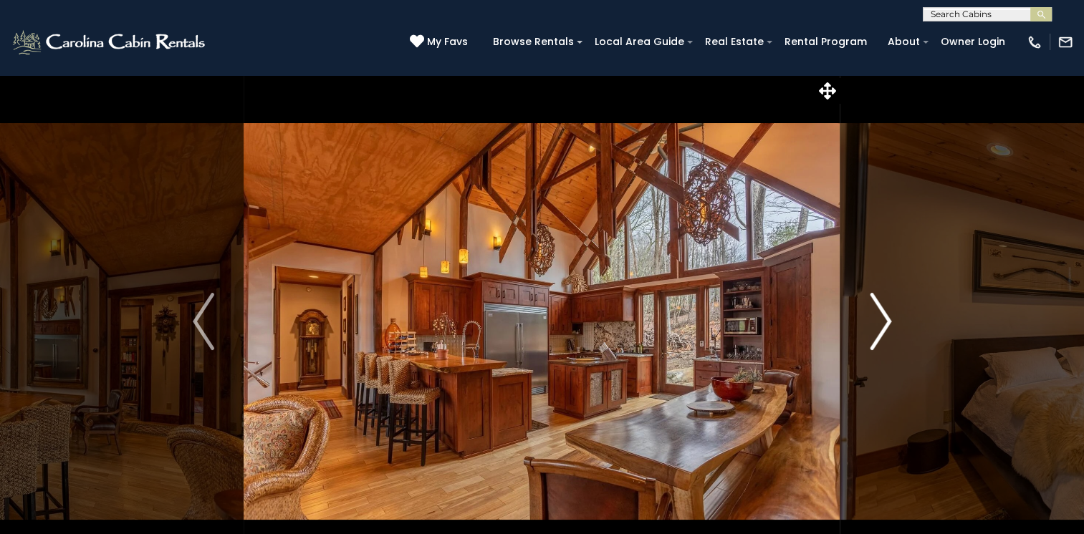
click at [887, 324] on img "Next" at bounding box center [879, 321] width 21 height 57
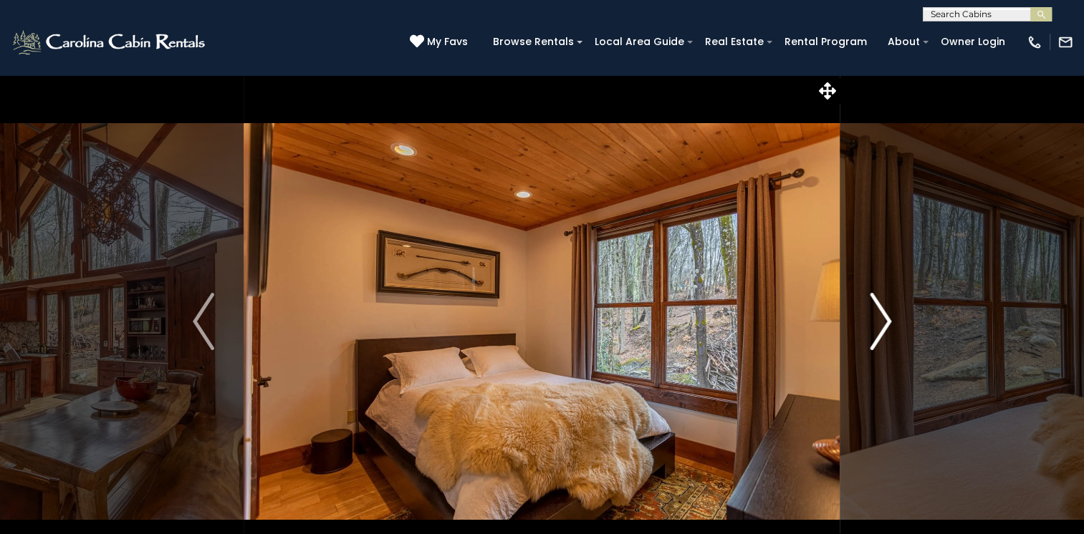
click at [887, 324] on img "Next" at bounding box center [879, 321] width 21 height 57
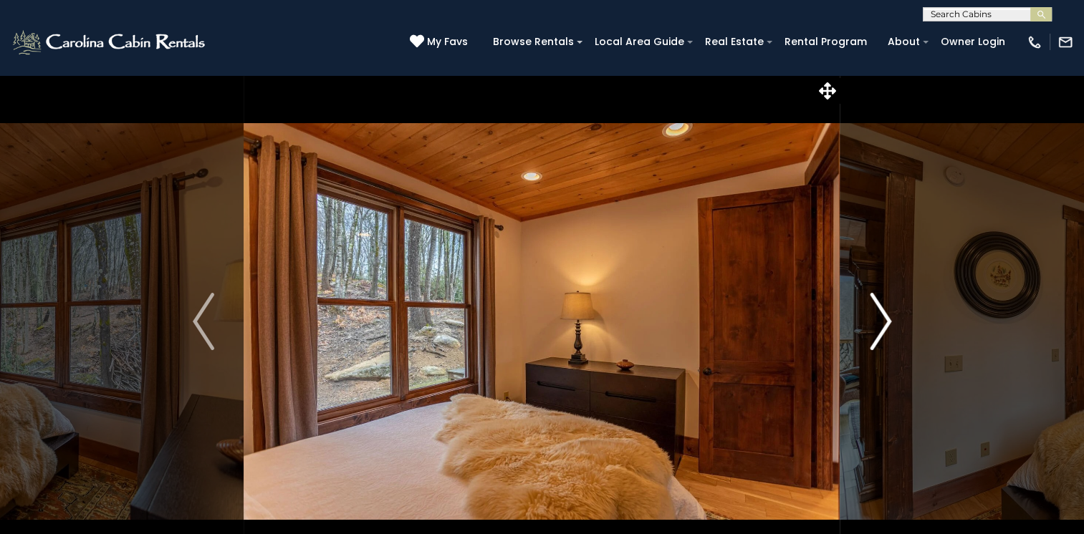
click at [887, 324] on img "Next" at bounding box center [879, 321] width 21 height 57
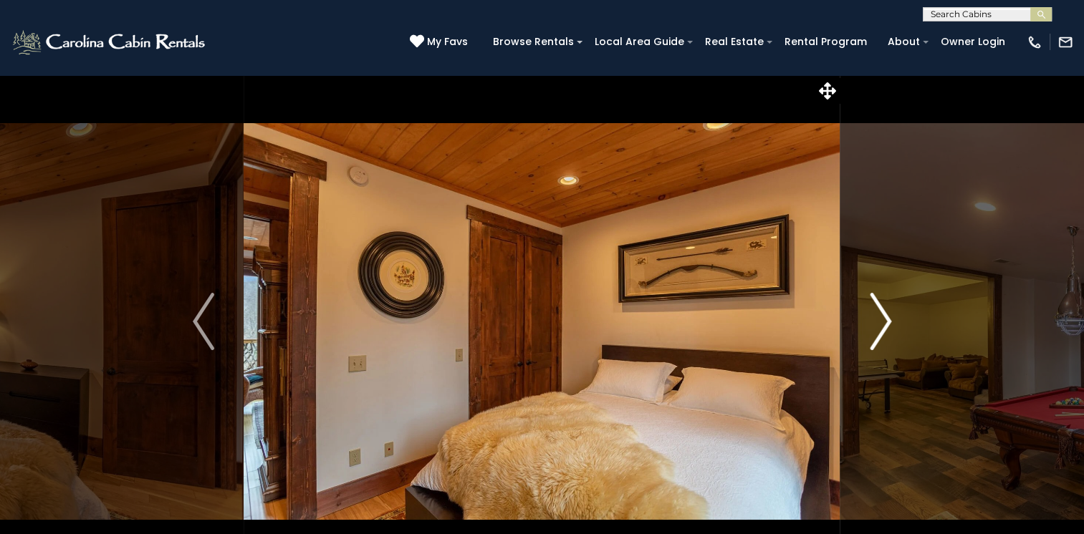
click at [887, 324] on img "Next" at bounding box center [879, 321] width 21 height 57
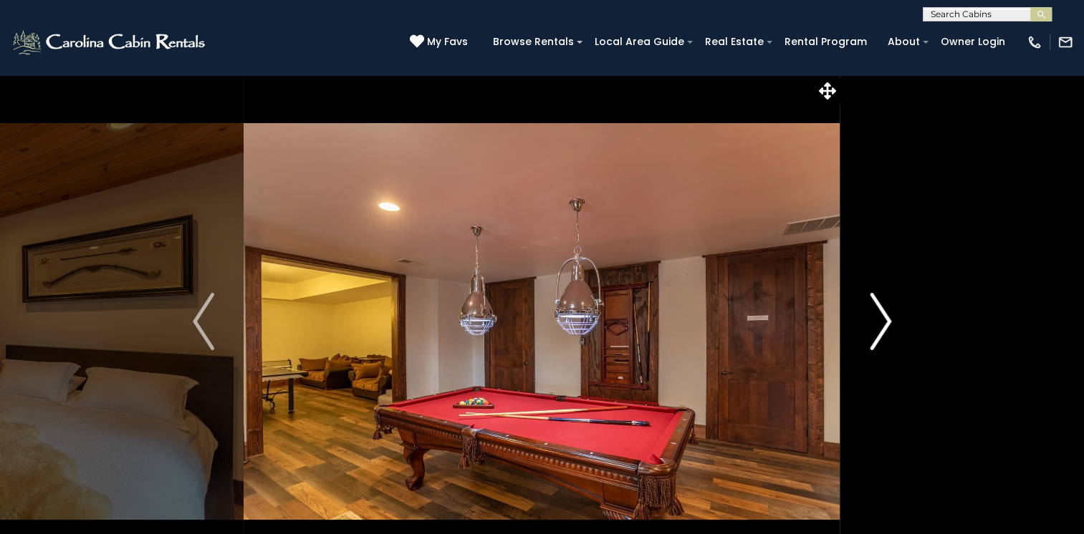
click at [887, 324] on img "Next" at bounding box center [879, 321] width 21 height 57
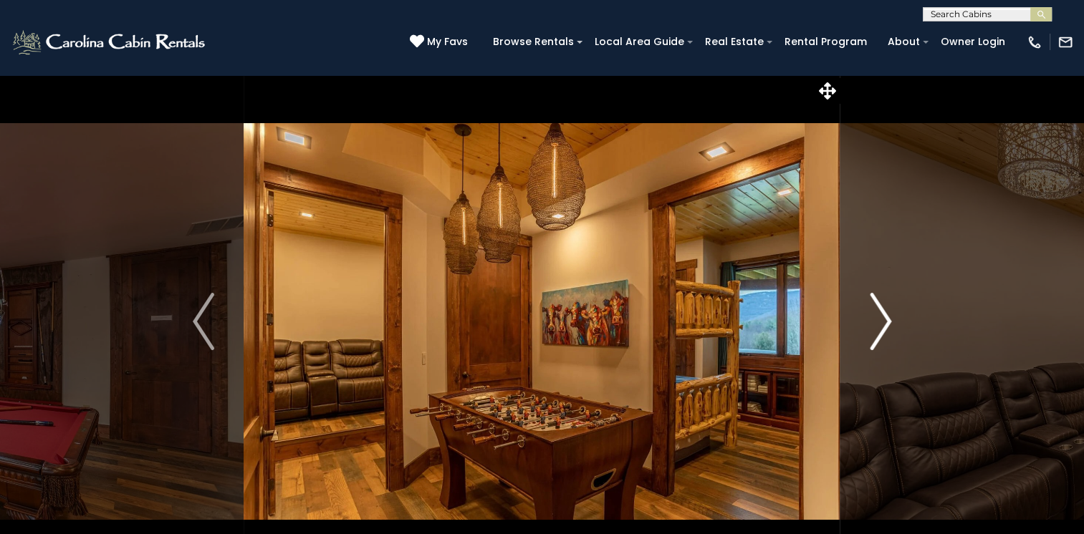
click at [887, 324] on img "Next" at bounding box center [879, 321] width 21 height 57
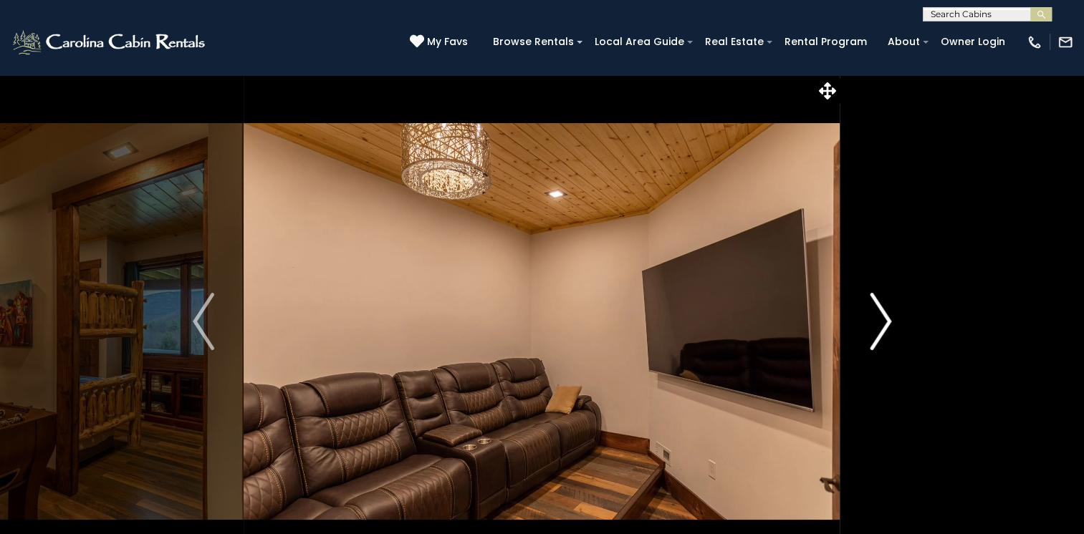
click at [887, 324] on img "Next" at bounding box center [879, 321] width 21 height 57
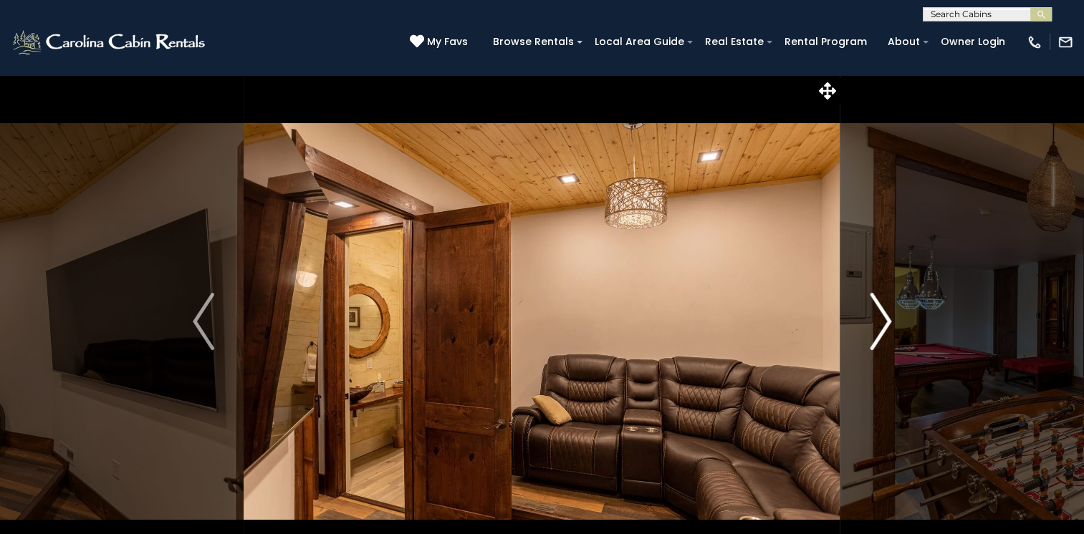
click at [887, 324] on img "Next" at bounding box center [879, 321] width 21 height 57
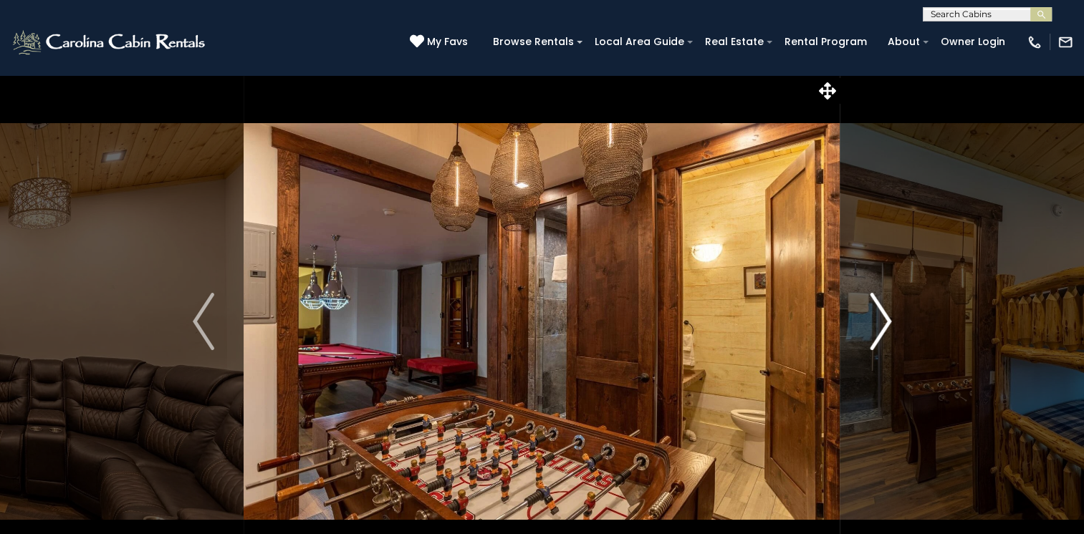
click at [887, 324] on img "Next" at bounding box center [879, 321] width 21 height 57
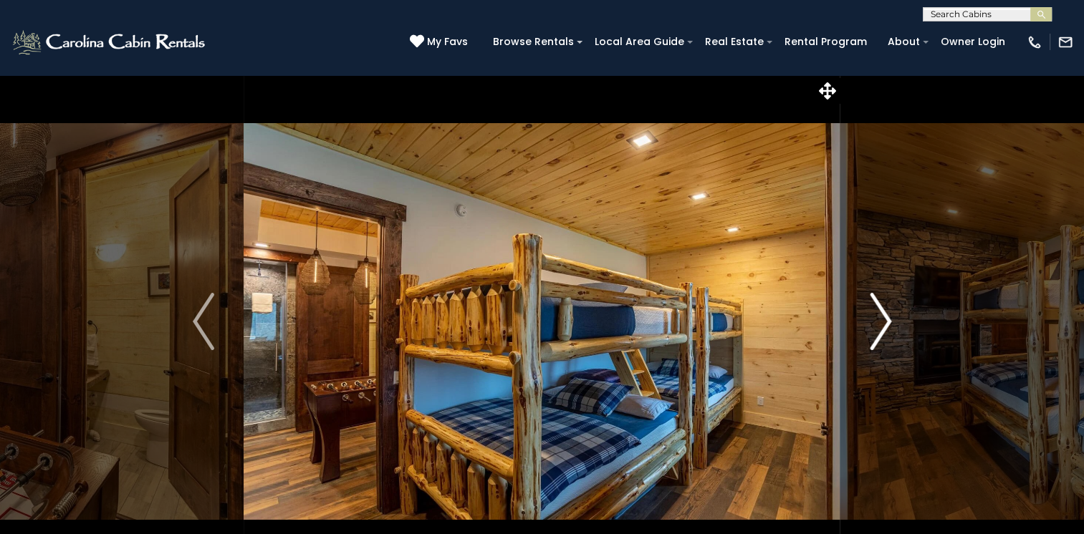
click at [887, 324] on img "Next" at bounding box center [879, 321] width 21 height 57
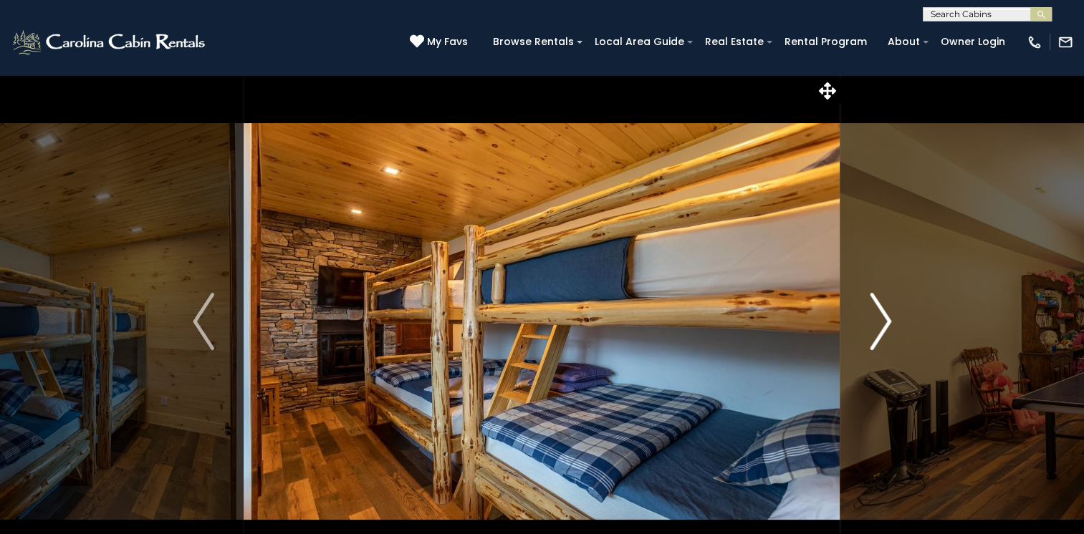
click at [887, 324] on img "Next" at bounding box center [879, 321] width 21 height 57
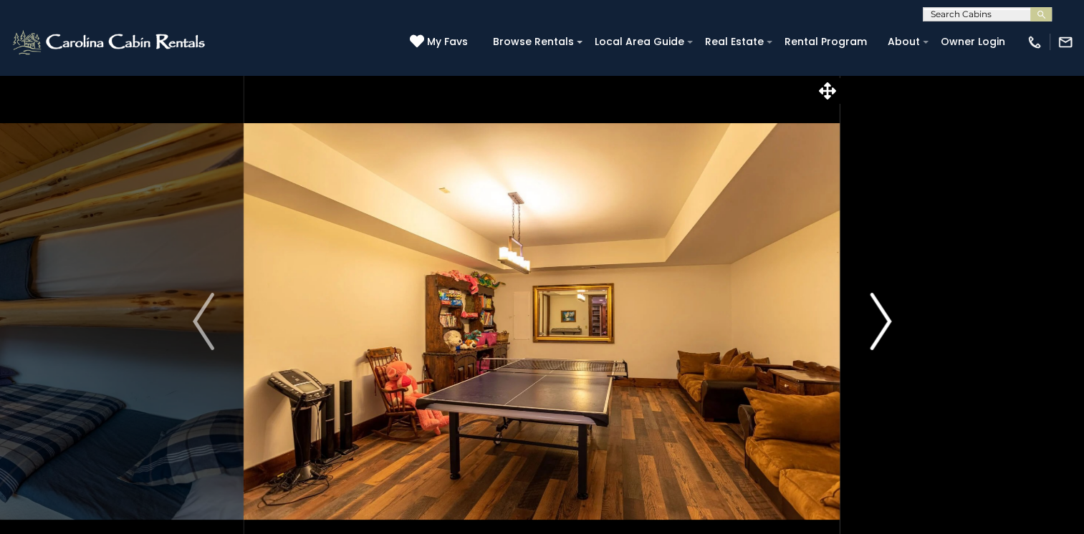
click at [887, 324] on img "Next" at bounding box center [879, 321] width 21 height 57
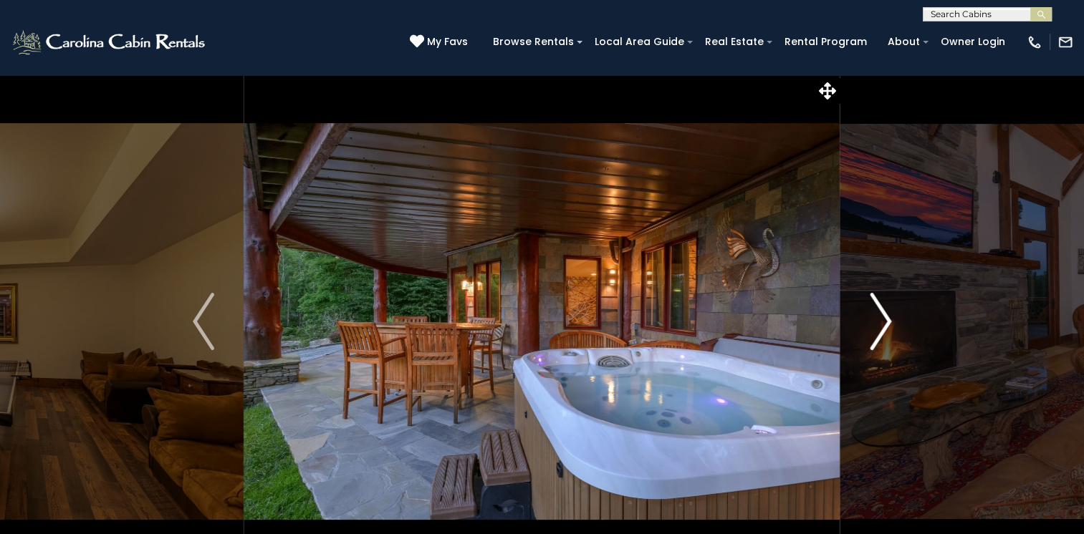
click at [887, 324] on img "Next" at bounding box center [879, 321] width 21 height 57
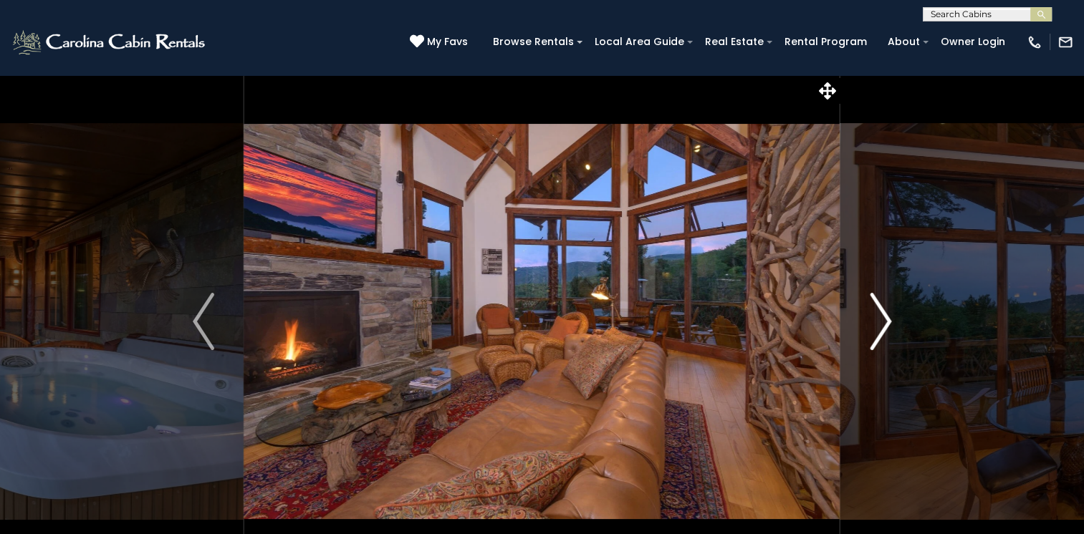
click at [887, 324] on img "Next" at bounding box center [879, 321] width 21 height 57
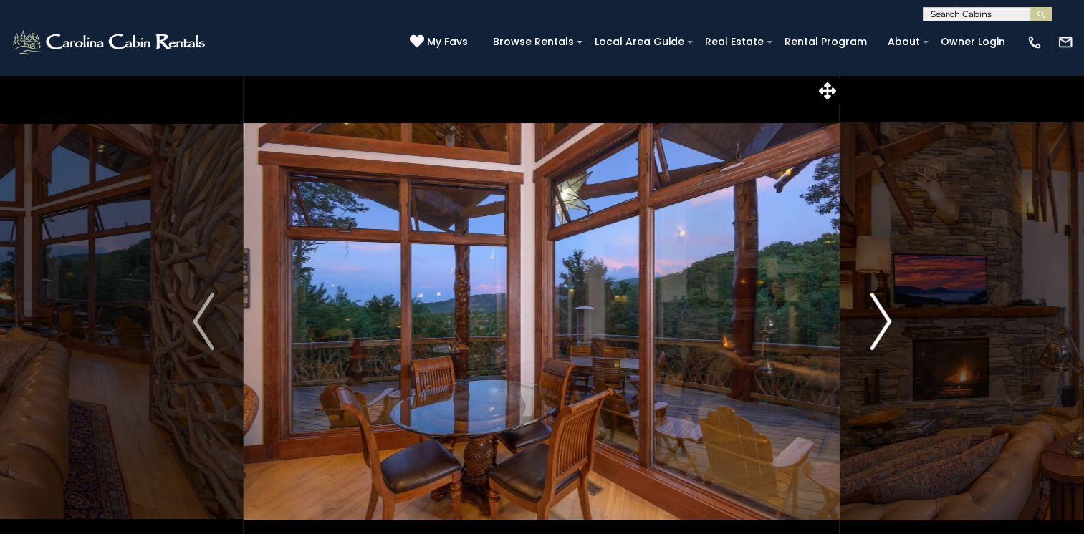
click at [887, 324] on img "Next" at bounding box center [879, 321] width 21 height 57
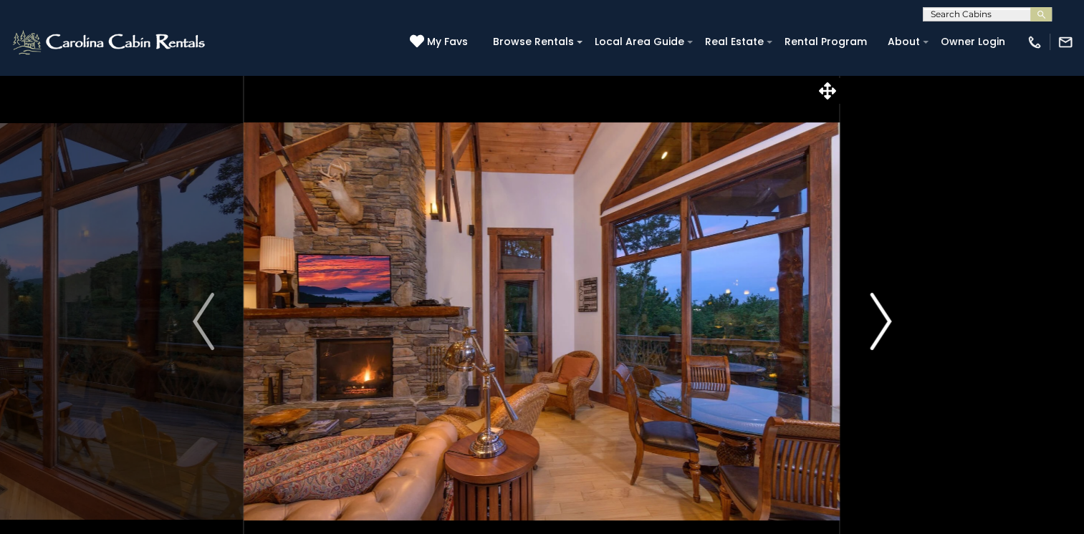
click at [887, 324] on img "Next" at bounding box center [879, 321] width 21 height 57
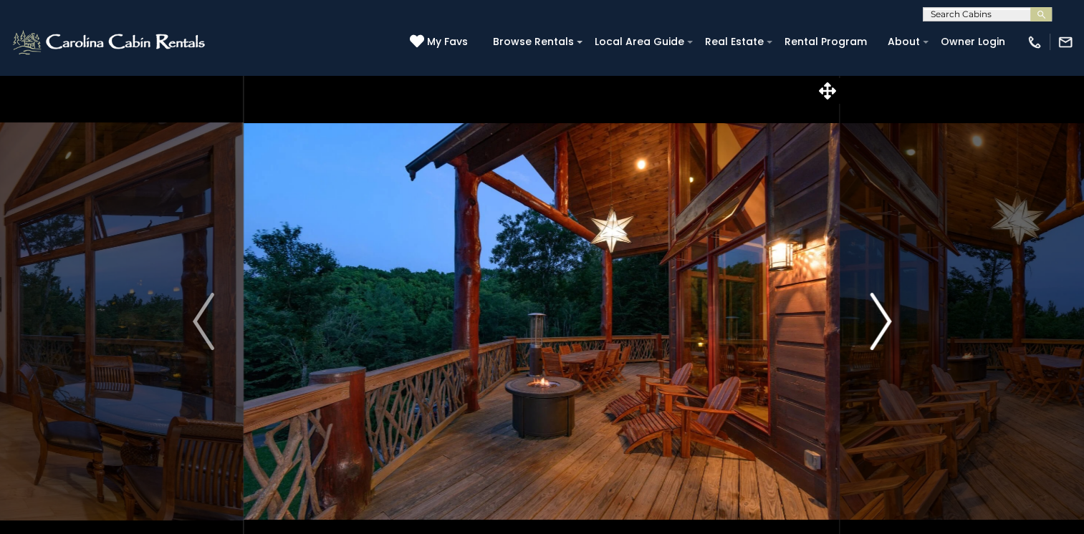
click at [887, 324] on img "Next" at bounding box center [879, 321] width 21 height 57
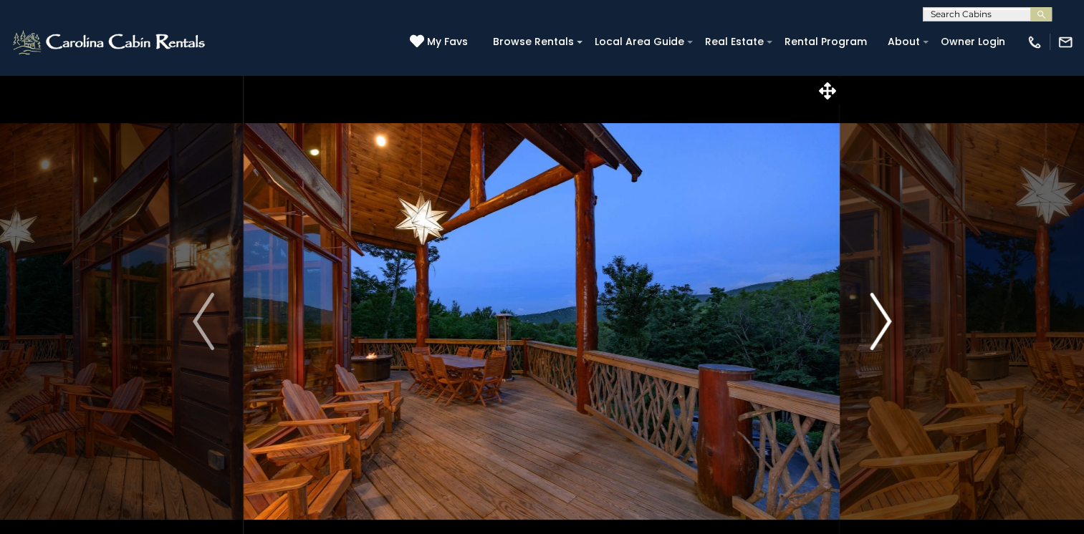
click at [887, 324] on img "Next" at bounding box center [879, 321] width 21 height 57
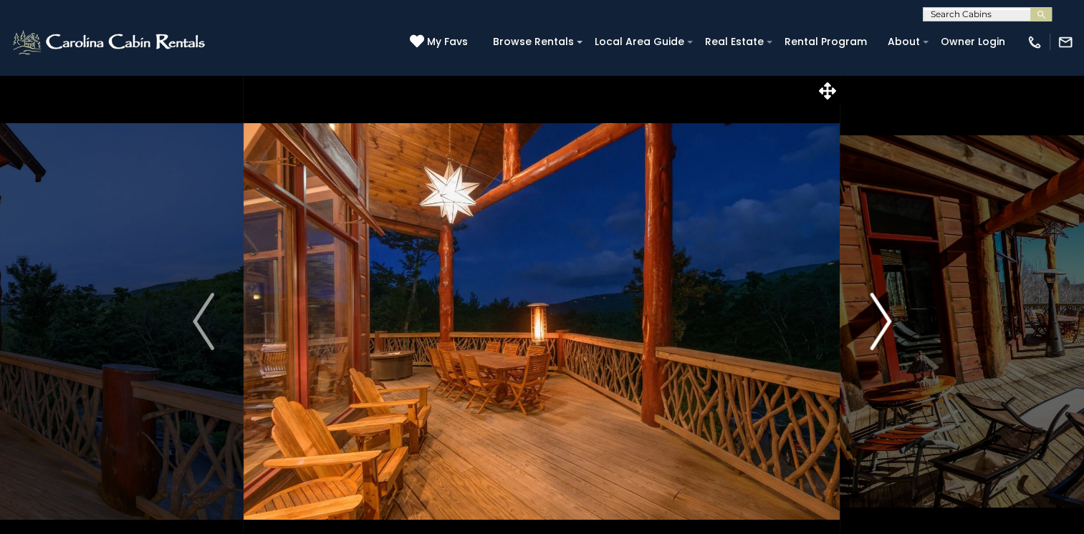
click at [887, 324] on img "Next" at bounding box center [879, 321] width 21 height 57
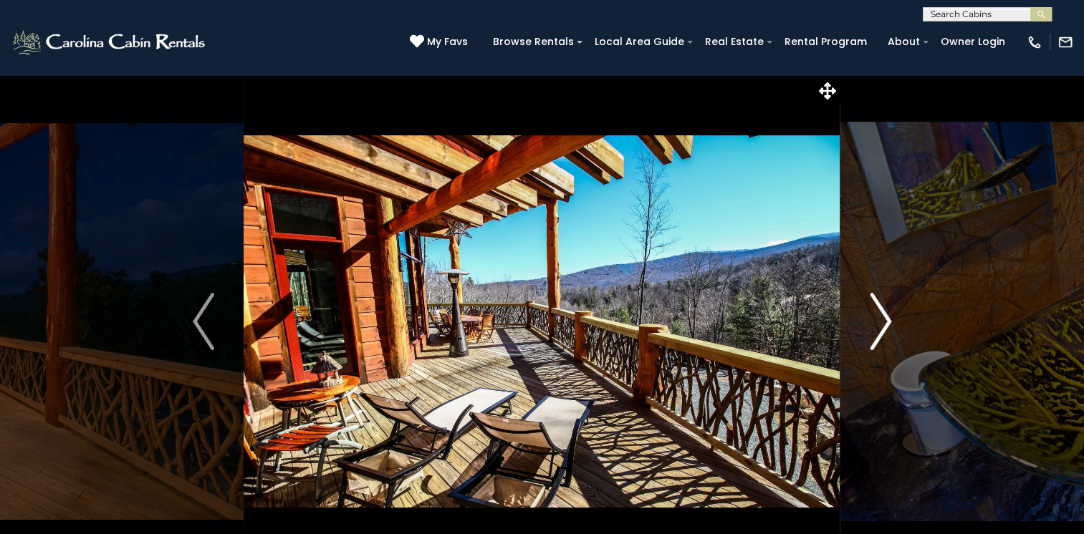
click at [887, 324] on img "Next" at bounding box center [879, 321] width 21 height 57
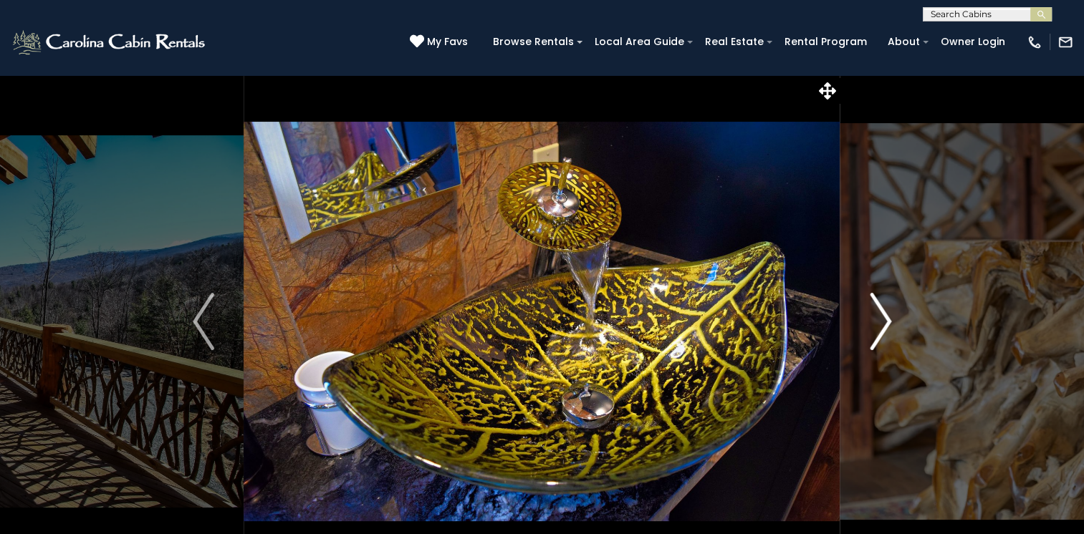
click at [887, 324] on img "Next" at bounding box center [879, 321] width 21 height 57
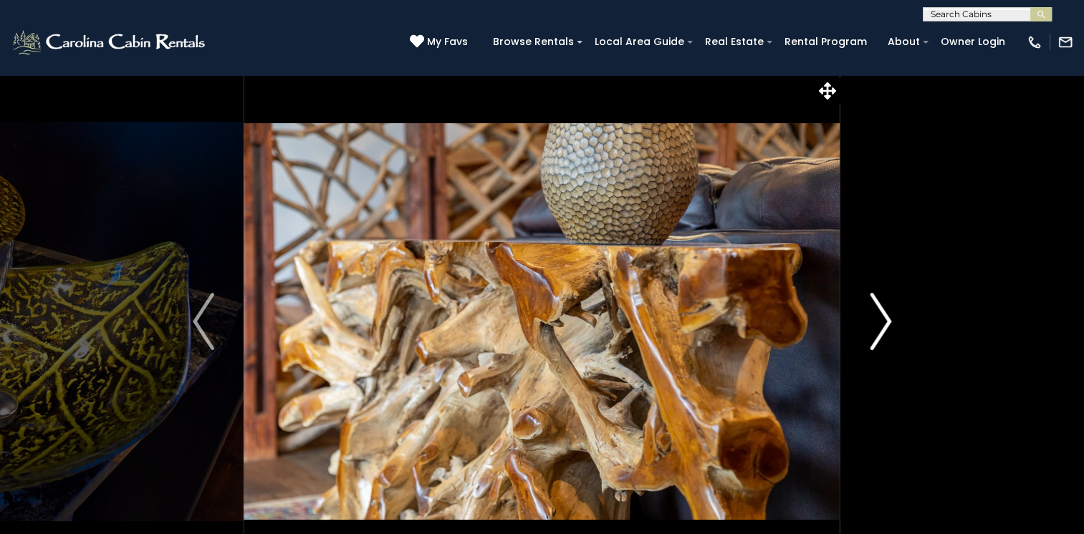
click at [887, 324] on img "Next" at bounding box center [879, 321] width 21 height 57
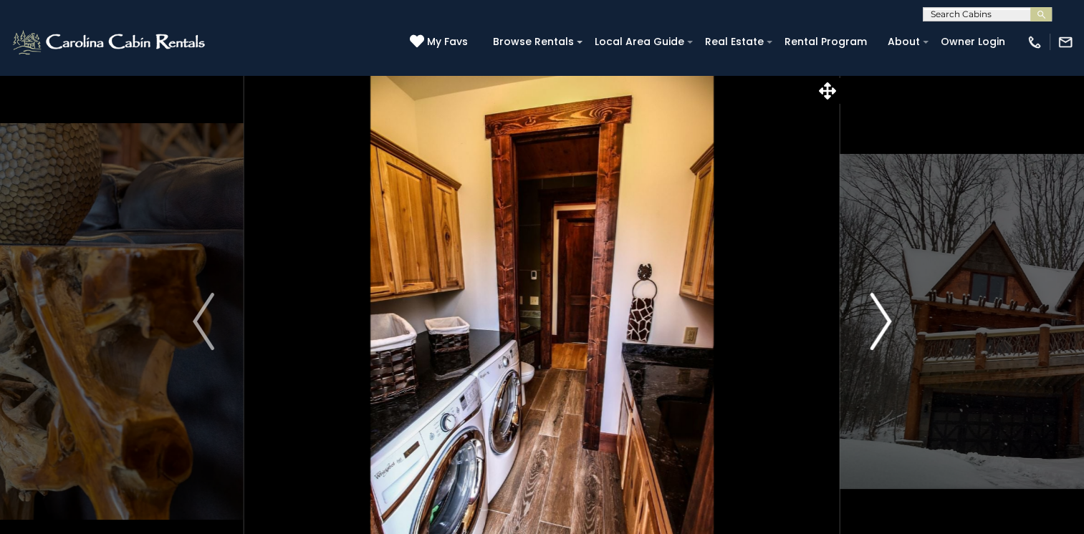
click at [887, 324] on img "Next" at bounding box center [879, 321] width 21 height 57
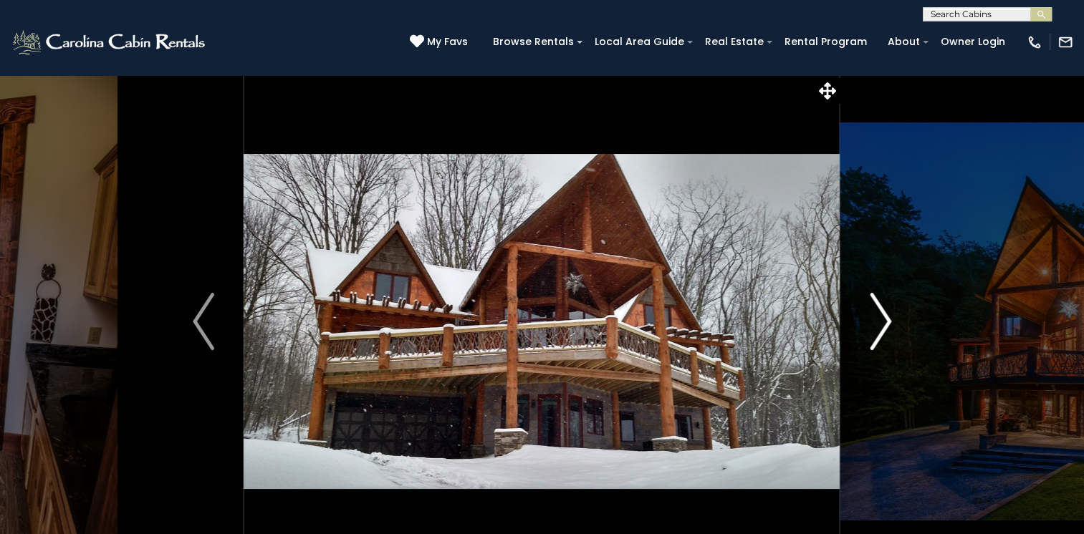
click at [887, 324] on img "Next" at bounding box center [879, 321] width 21 height 57
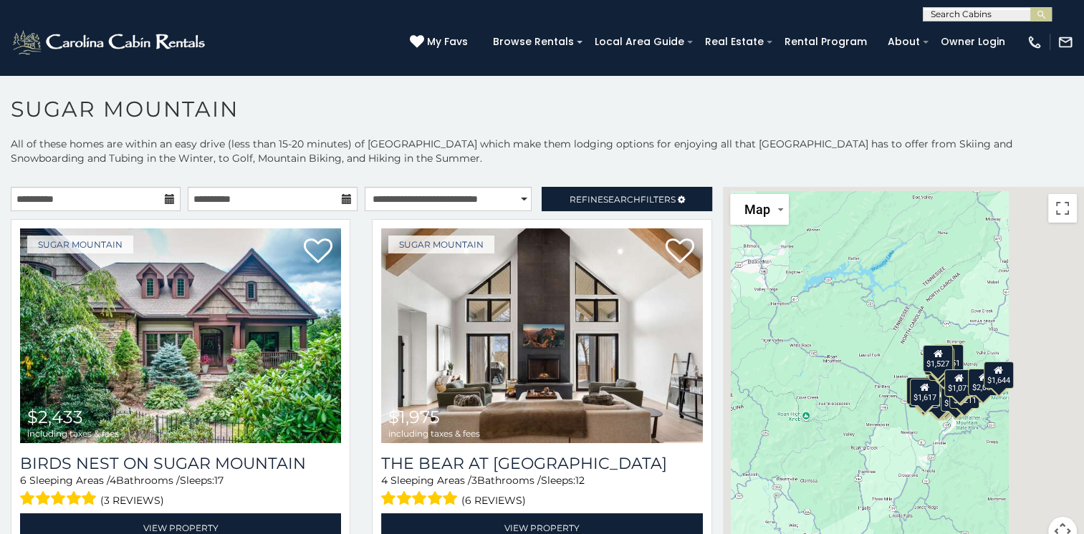
scroll to position [7, 0]
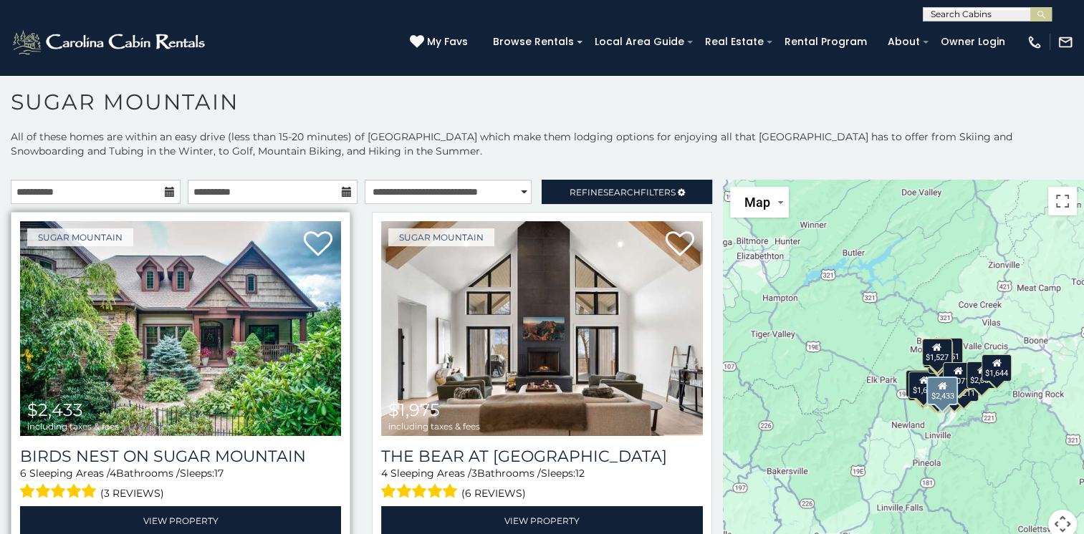
click at [145, 400] on img at bounding box center [180, 328] width 321 height 215
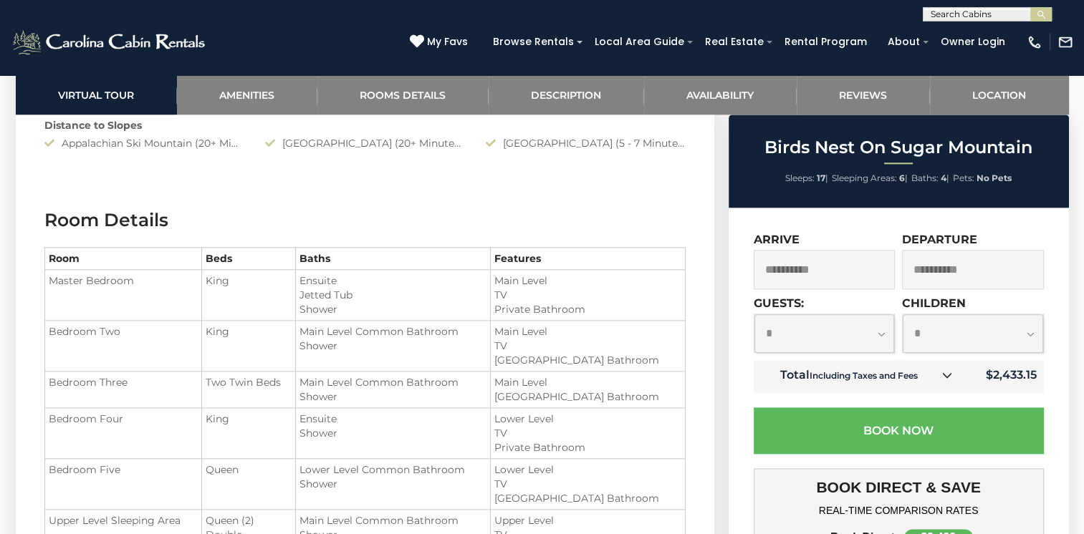
scroll to position [1668, 0]
